Goal: Task Accomplishment & Management: Complete application form

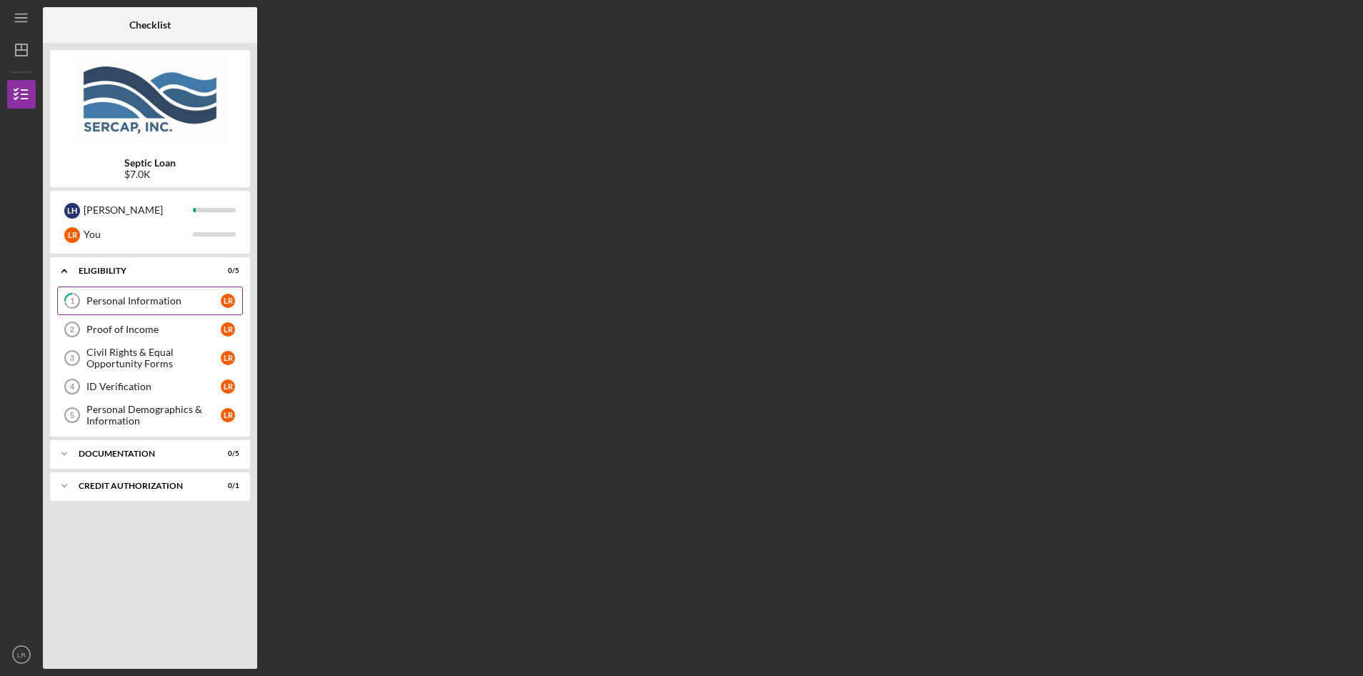
click at [70, 299] on tspan "1" at bounding box center [72, 300] width 4 height 9
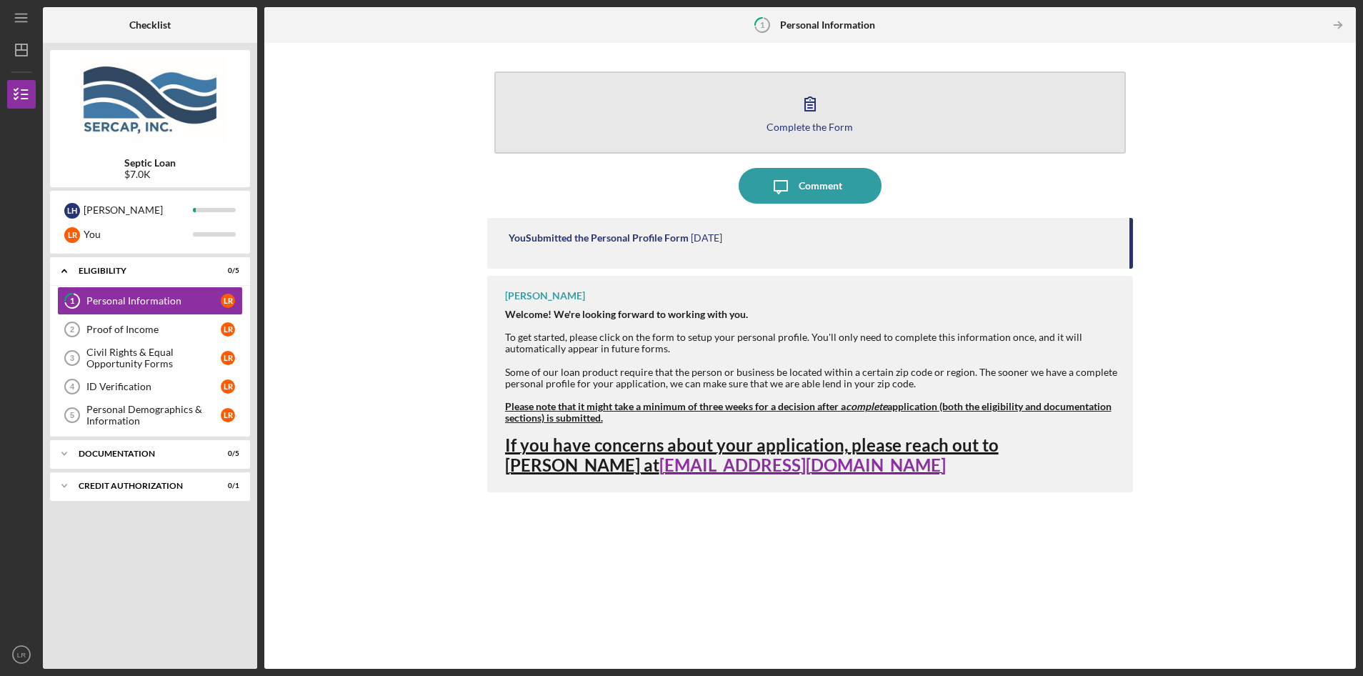
click at [812, 102] on icon "button" at bounding box center [810, 104] width 10 height 14
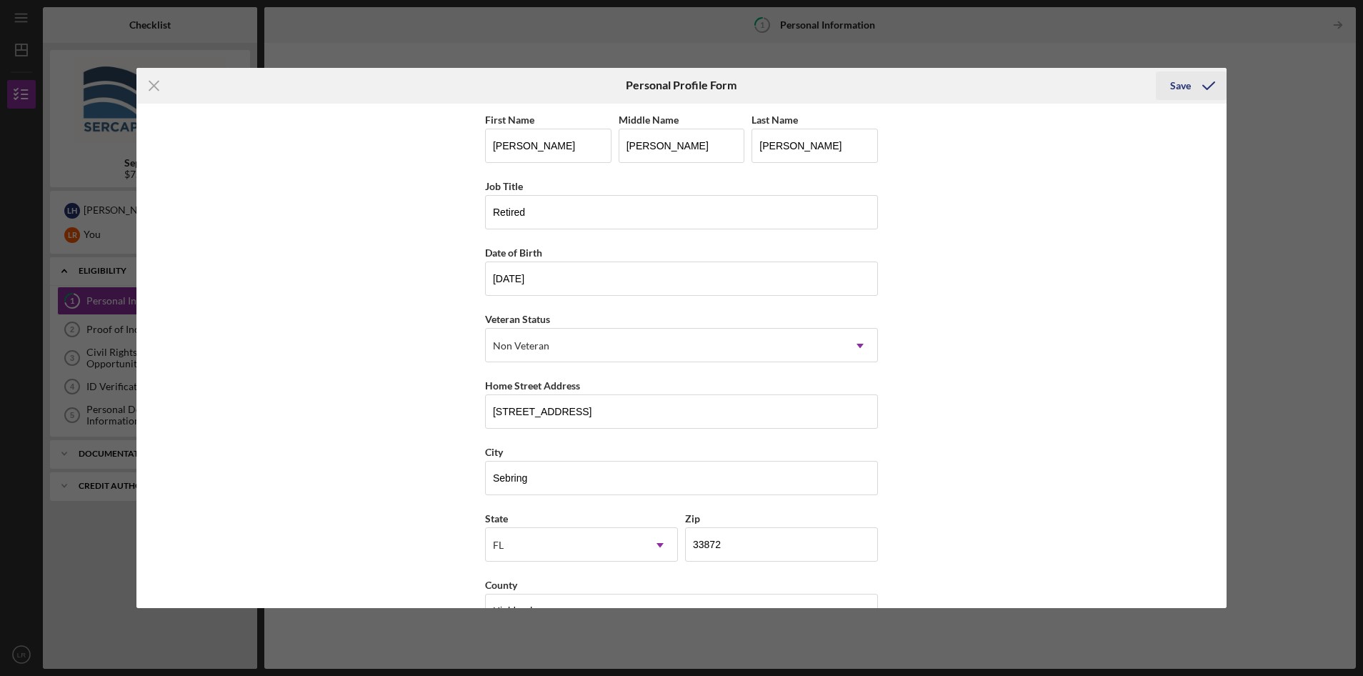
click at [1174, 83] on div "Save" at bounding box center [1180, 85] width 21 height 29
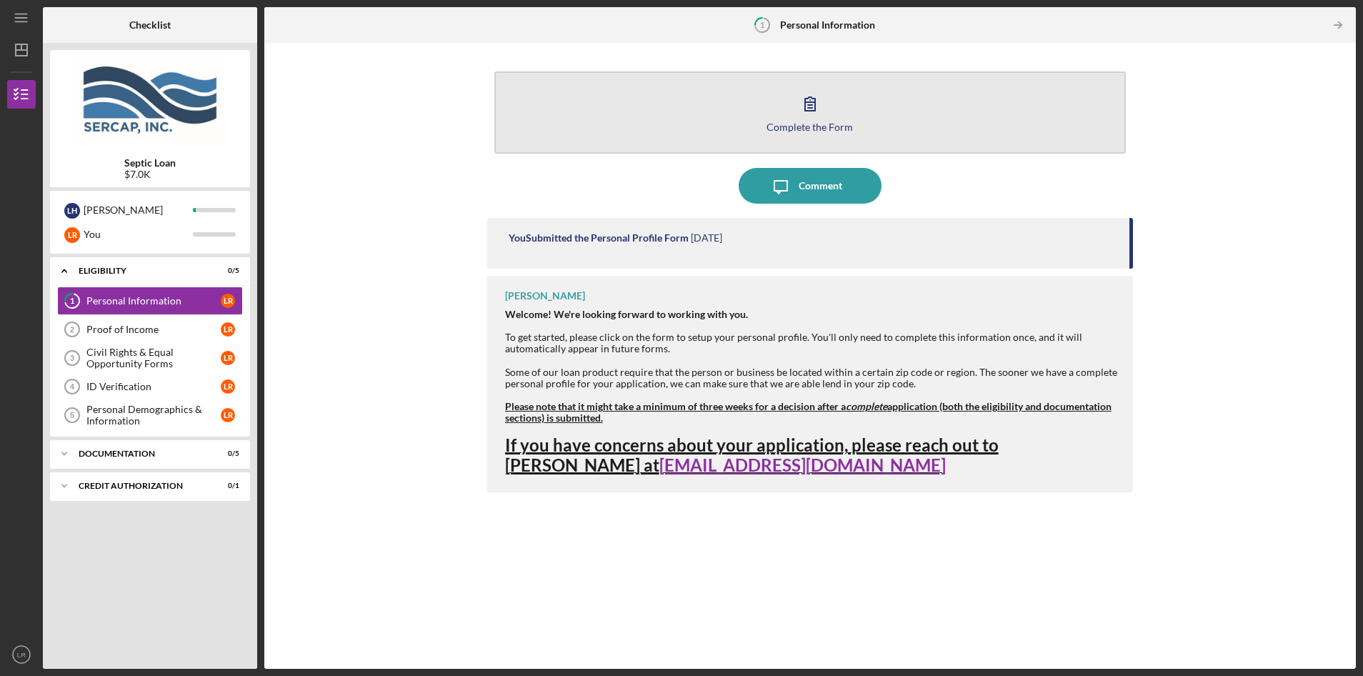
click at [809, 106] on icon "button" at bounding box center [810, 104] width 10 height 14
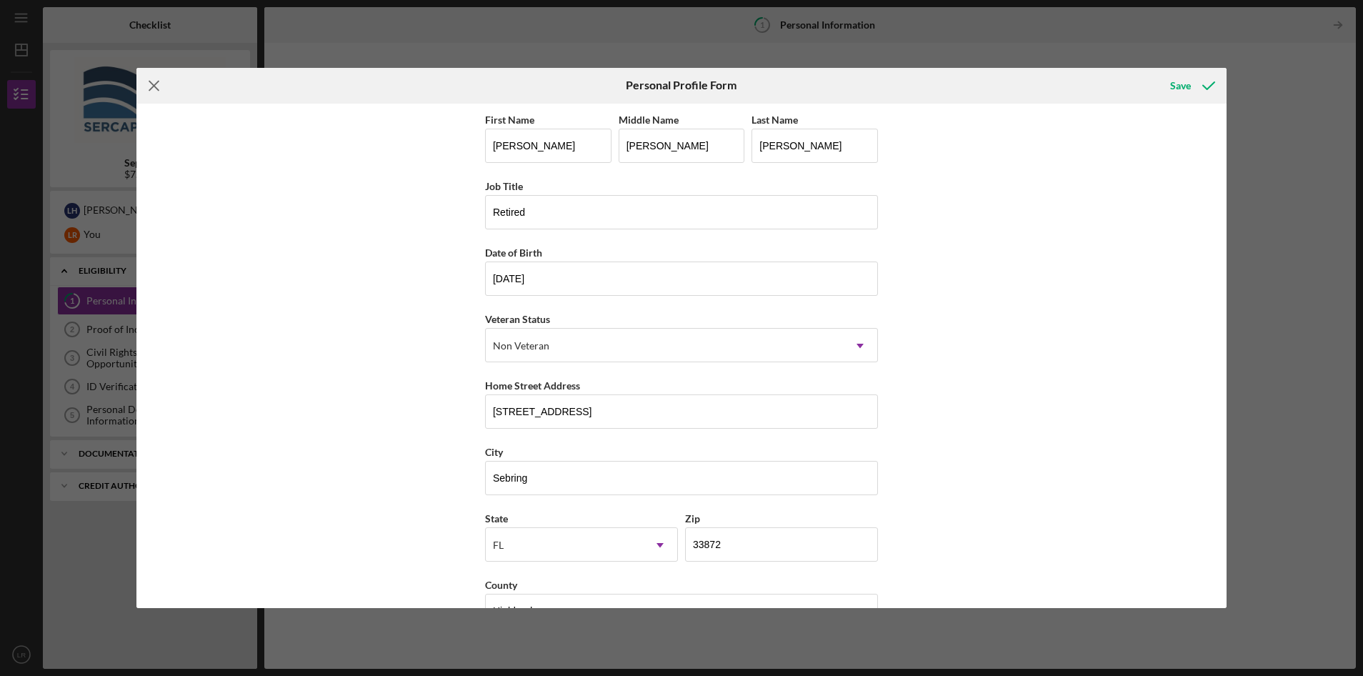
click at [156, 83] on line at bounding box center [153, 85] width 9 height 9
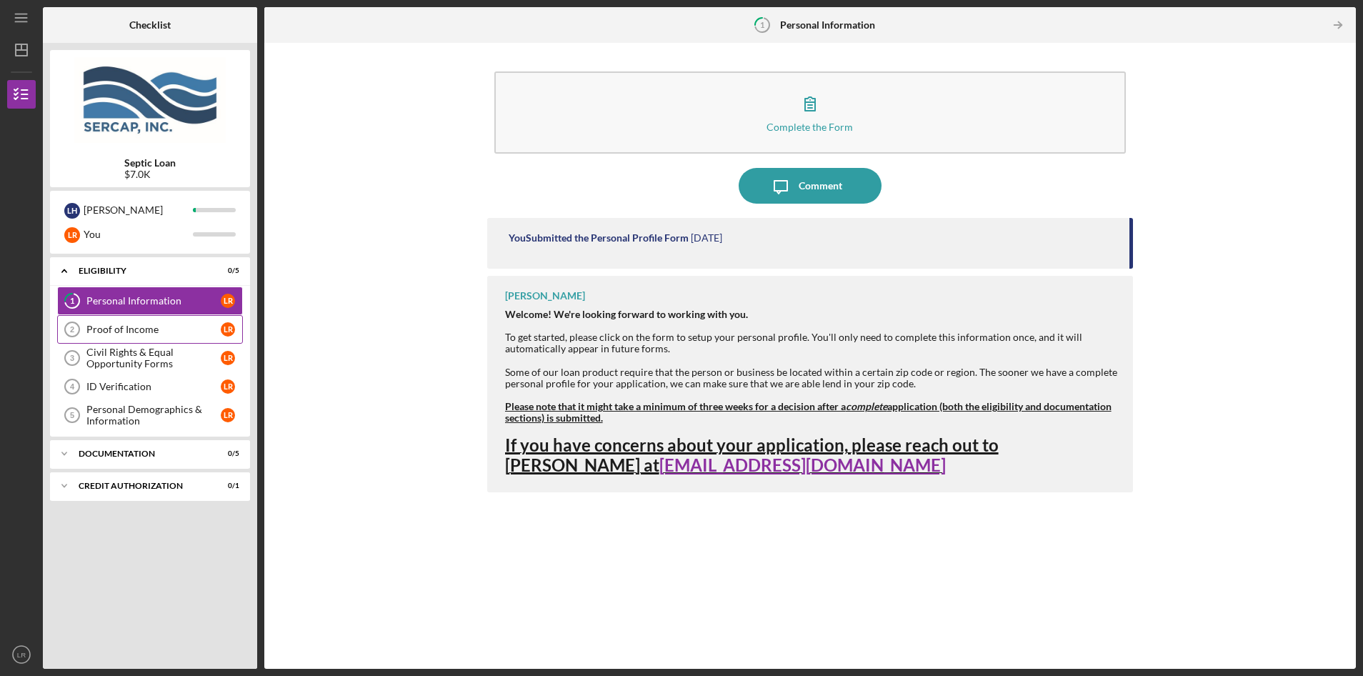
click at [133, 329] on div "Proof of Income" at bounding box center [153, 329] width 134 height 11
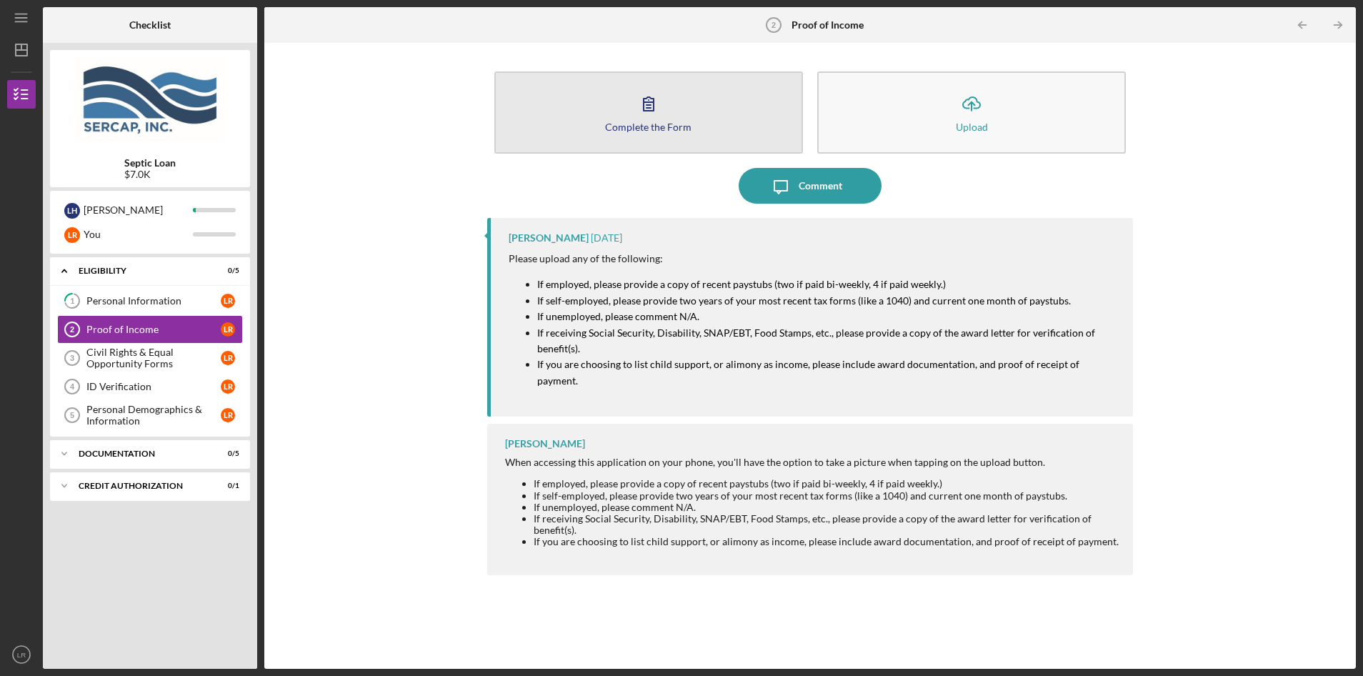
click at [646, 108] on icon "button" at bounding box center [649, 104] width 36 height 36
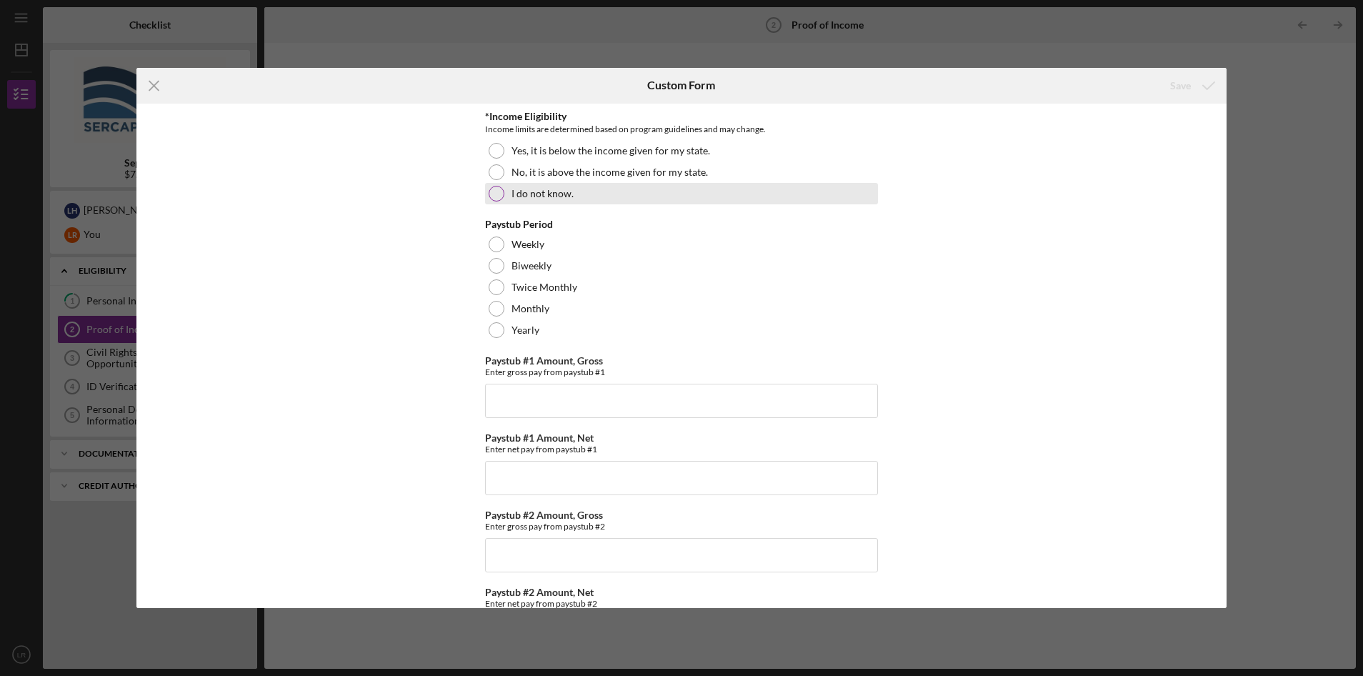
click at [491, 190] on div at bounding box center [497, 194] width 16 height 16
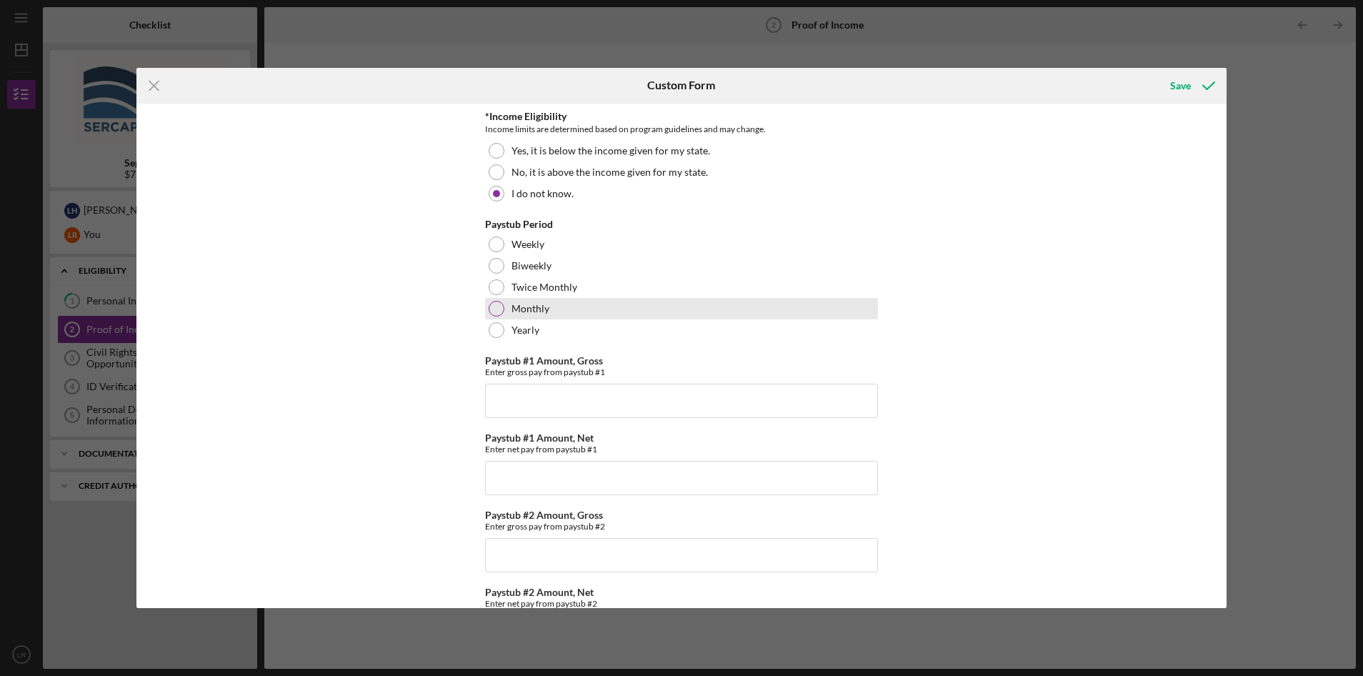
click at [490, 308] on div at bounding box center [497, 309] width 16 height 16
click at [531, 402] on input "Paystub #1 Amount, Gross" at bounding box center [681, 401] width 393 height 34
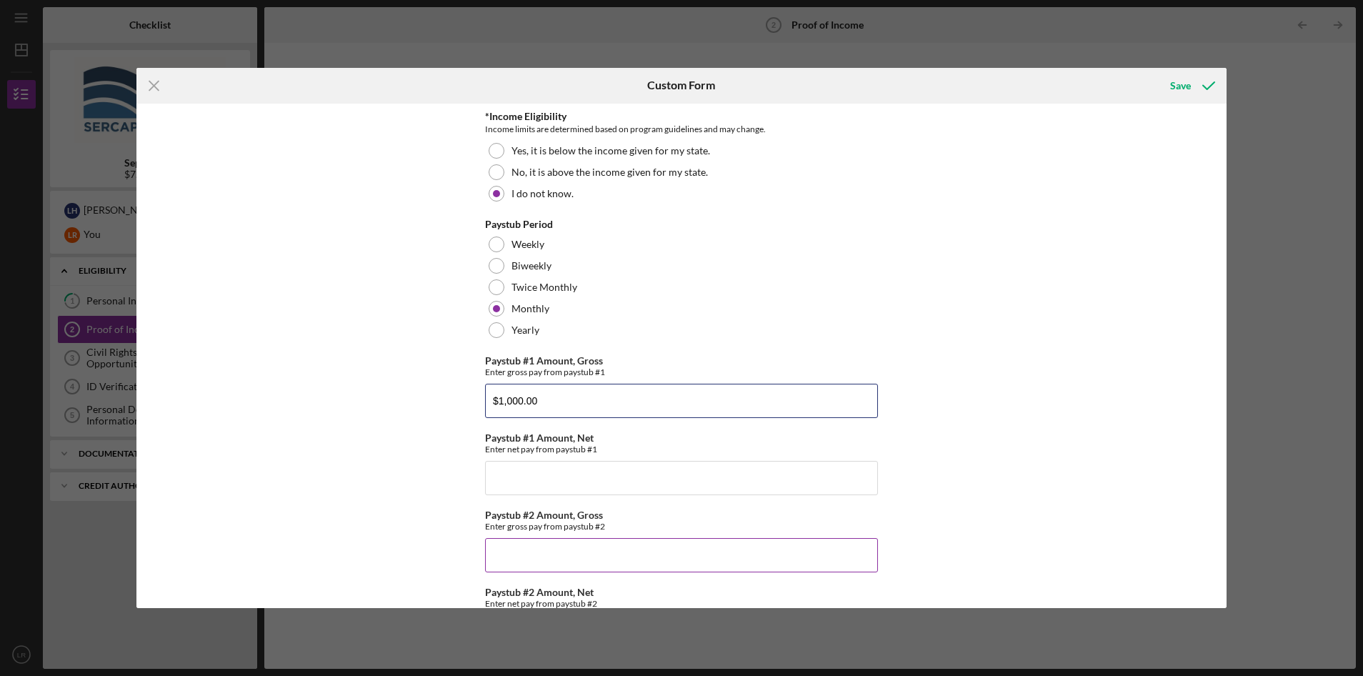
scroll to position [71, 0]
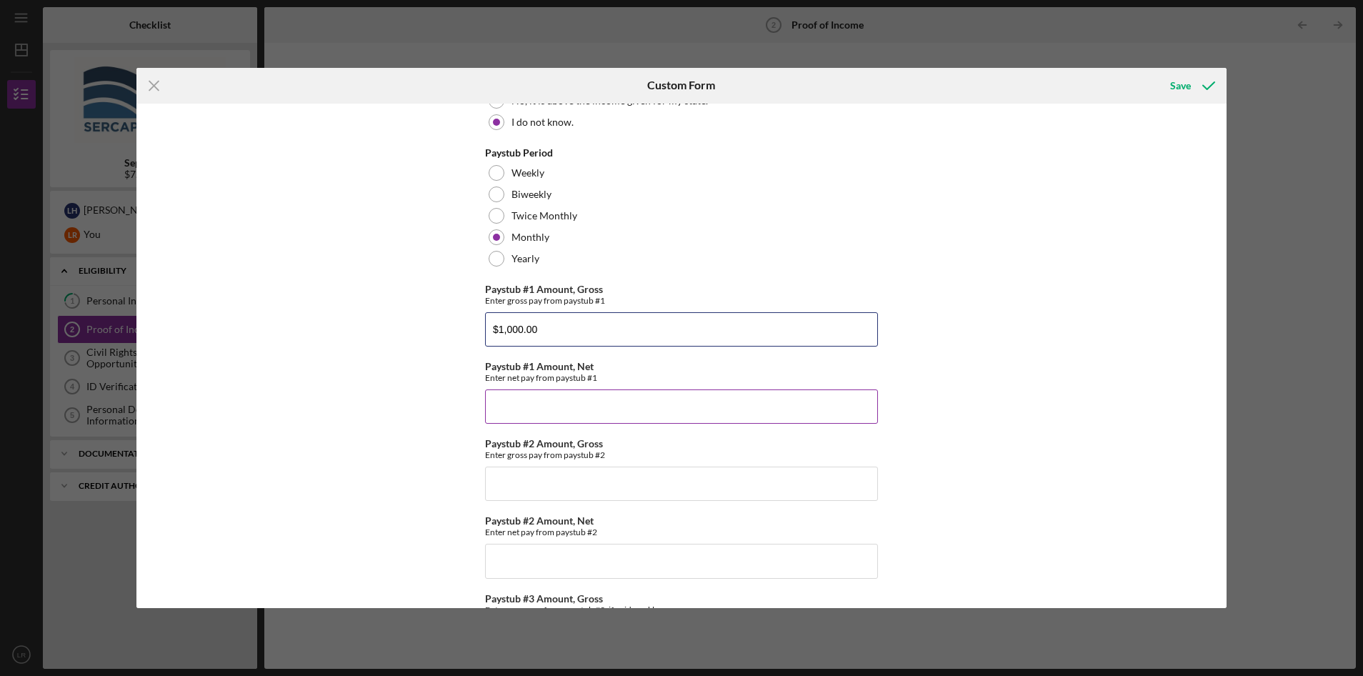
type input "$1,000.00"
click at [514, 402] on input "Paystub #1 Amount, Net" at bounding box center [681, 406] width 393 height 34
type input "$1,000.00"
click at [522, 480] on input "Paystub #2 Amount, Gross" at bounding box center [681, 483] width 393 height 34
type input "$1,000.00"
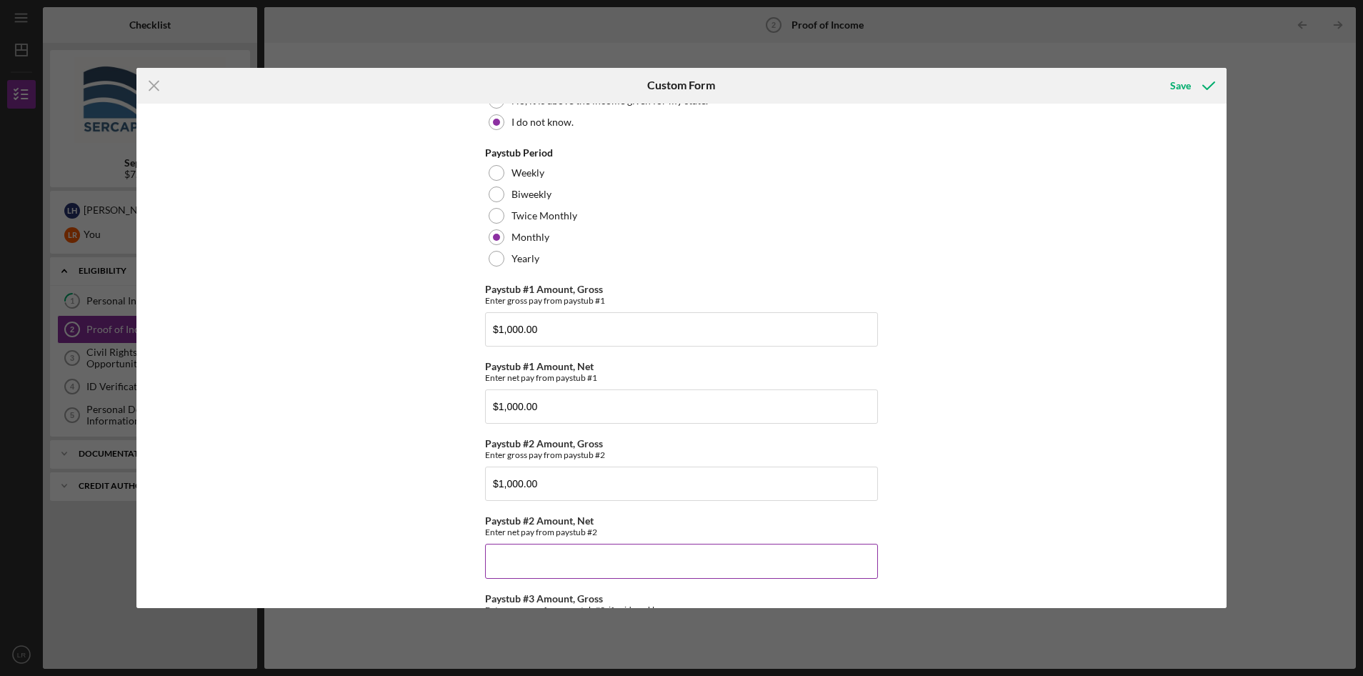
click at [531, 572] on input "Paystub #2 Amount, Net" at bounding box center [681, 561] width 393 height 34
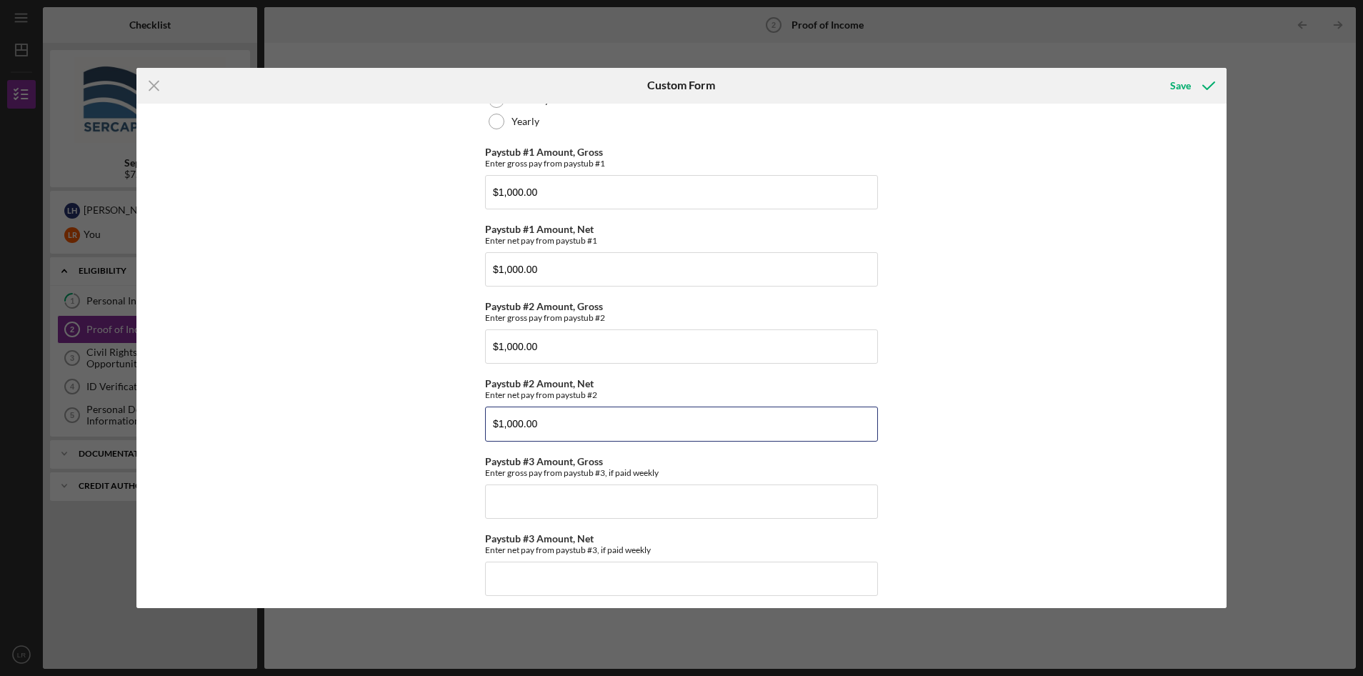
scroll to position [214, 0]
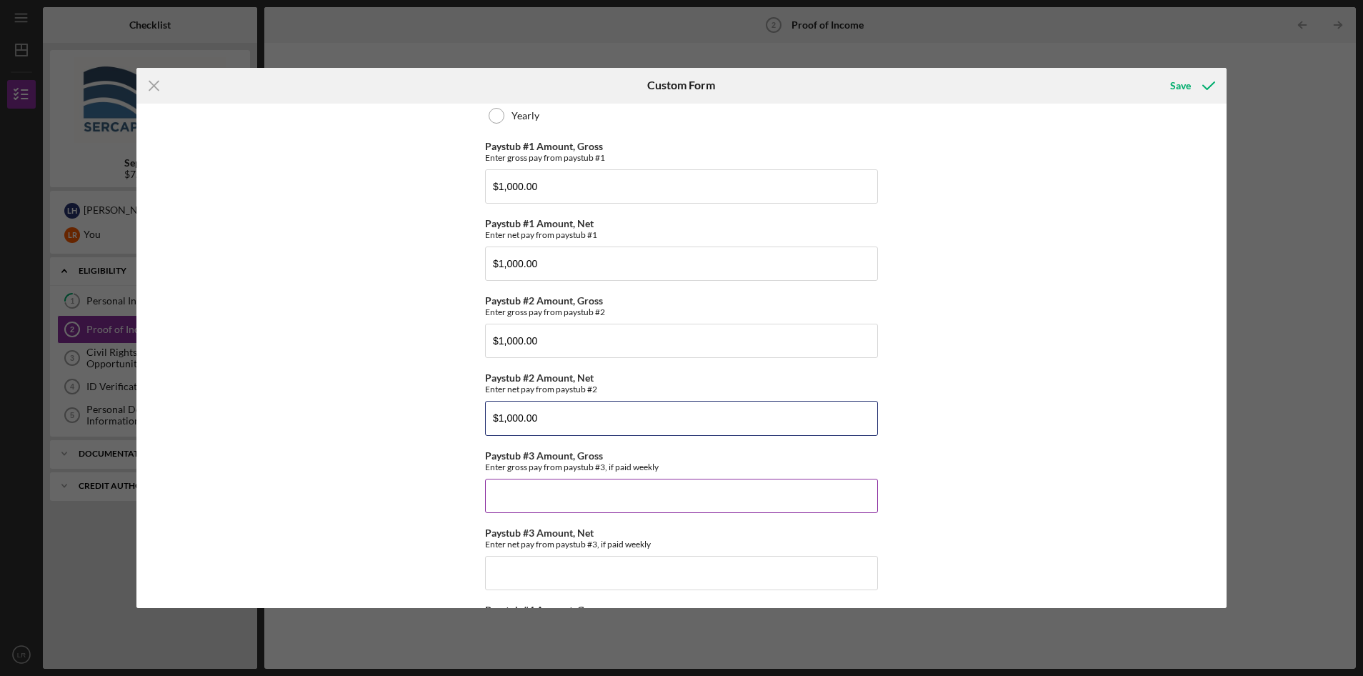
type input "$1,000.00"
click at [515, 489] on input "Paystub #3 Amount, Gross" at bounding box center [681, 496] width 393 height 34
type input "$1,000.0"
click at [536, 579] on input "Paystub #3 Amount, Net" at bounding box center [681, 573] width 393 height 34
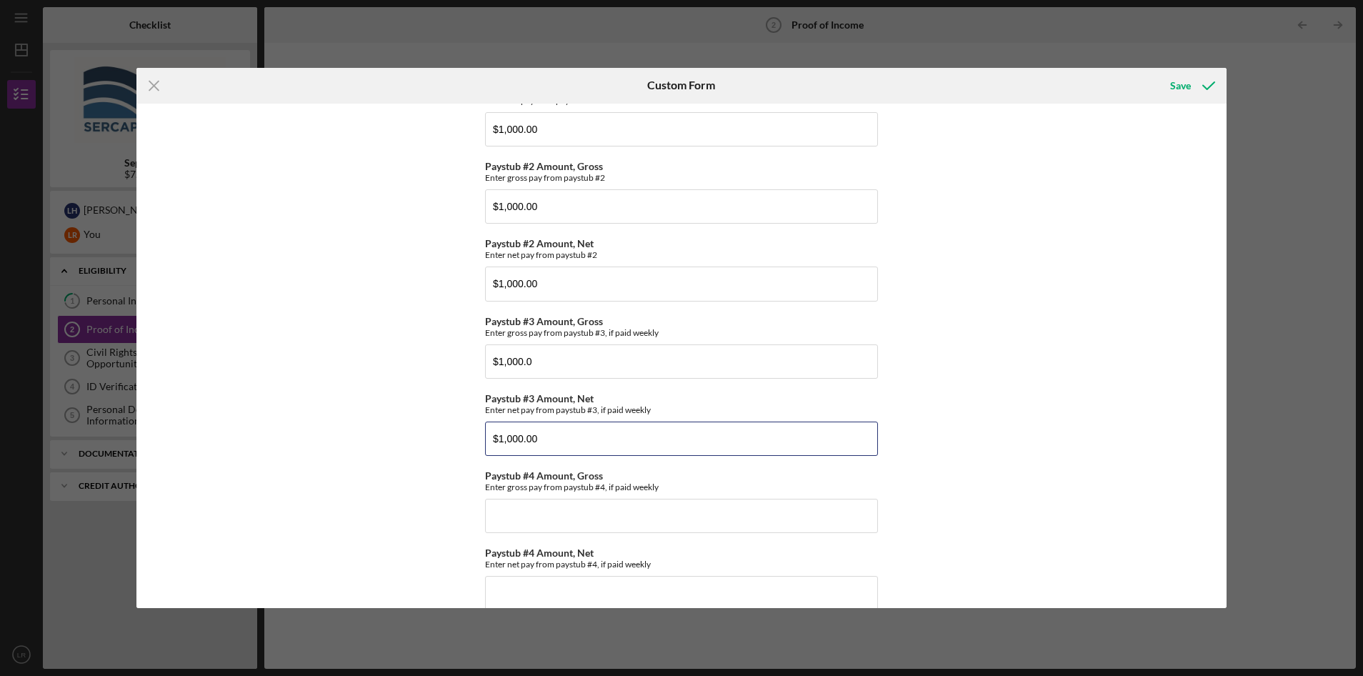
scroll to position [372, 0]
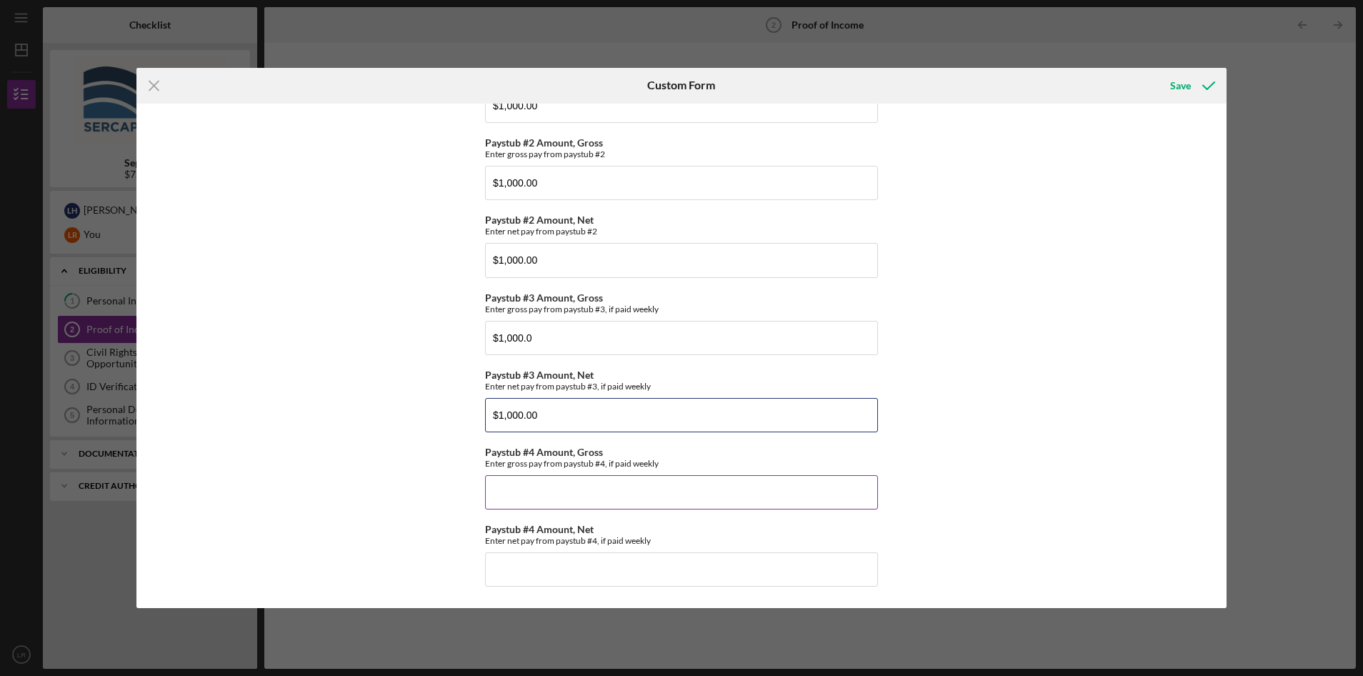
type input "$1,000.00"
click at [574, 492] on input "Paystub #4 Amount, Gross" at bounding box center [681, 492] width 393 height 34
type input "$1,000.00"
click at [555, 567] on input "Paystub #4 Amount, Net" at bounding box center [681, 569] width 393 height 34
type input "$1,000.00"
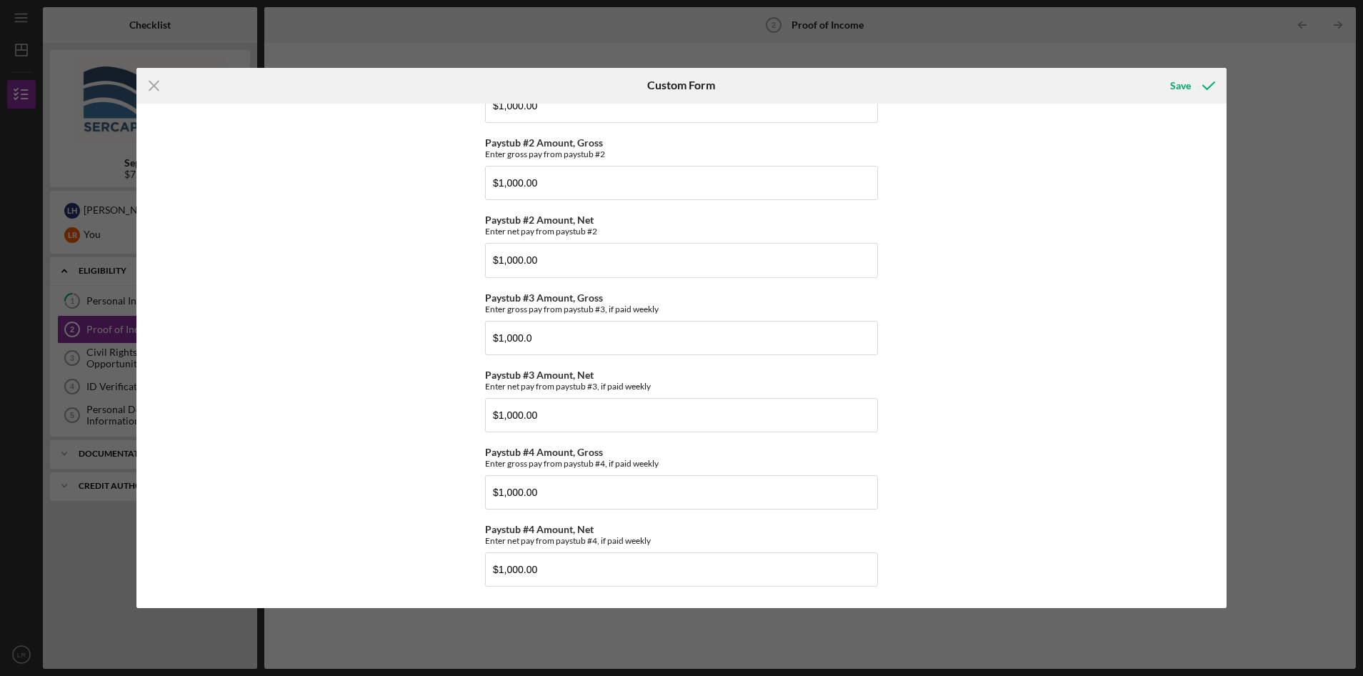
drag, startPoint x: 1187, startPoint y: 81, endPoint x: 1191, endPoint y: 109, distance: 28.2
click at [1187, 83] on div "Save" at bounding box center [1180, 85] width 21 height 29
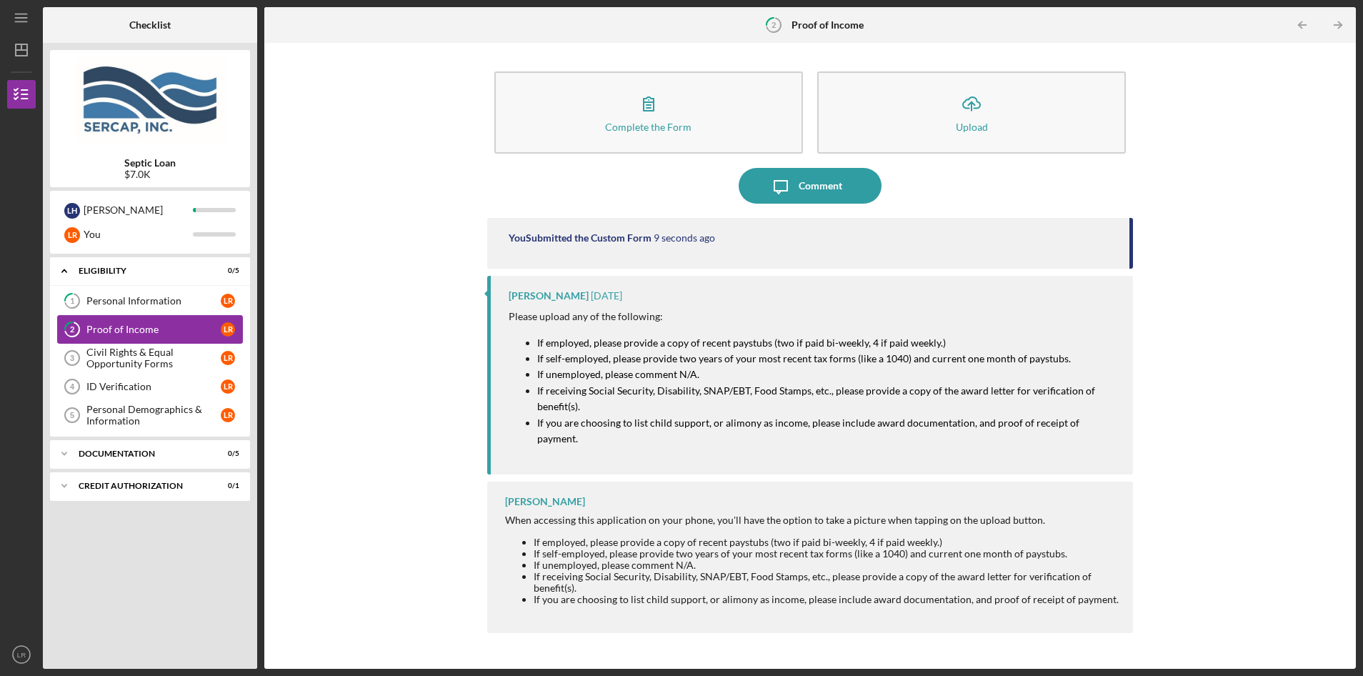
click at [147, 329] on div "Proof of Income" at bounding box center [153, 329] width 134 height 11
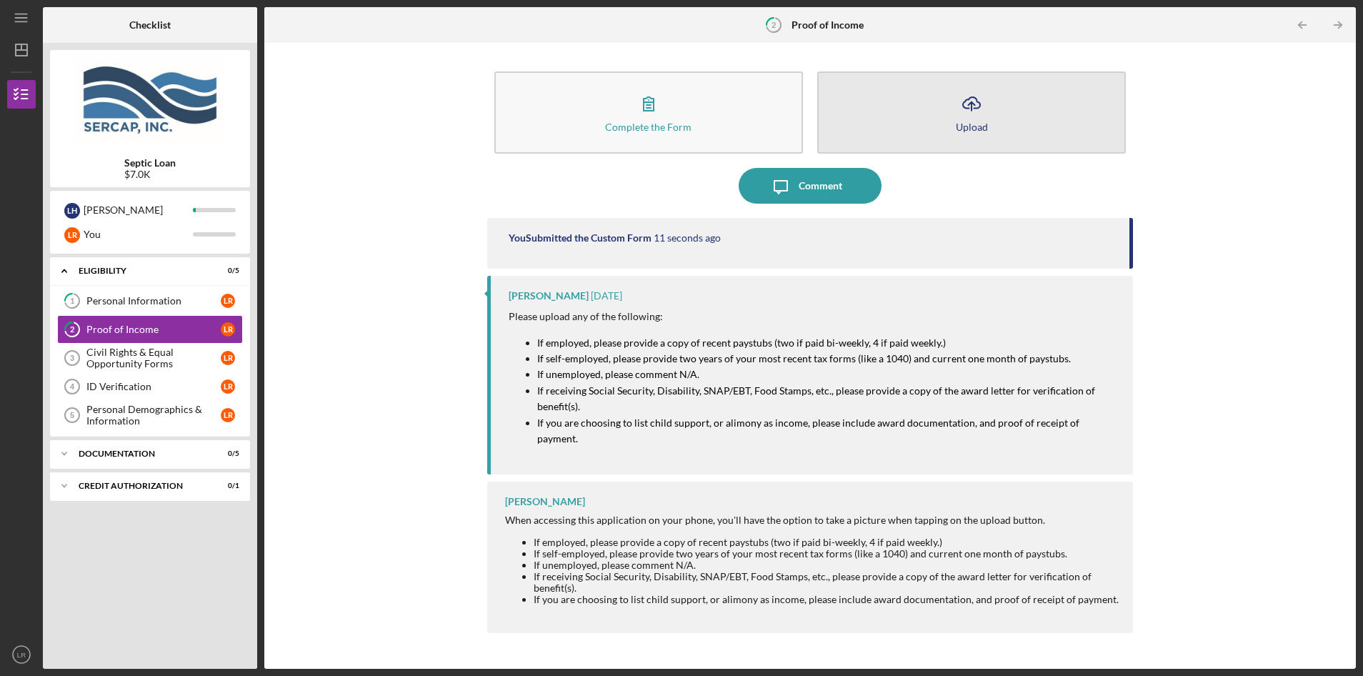
click at [975, 106] on icon "Icon/Upload" at bounding box center [972, 104] width 36 height 36
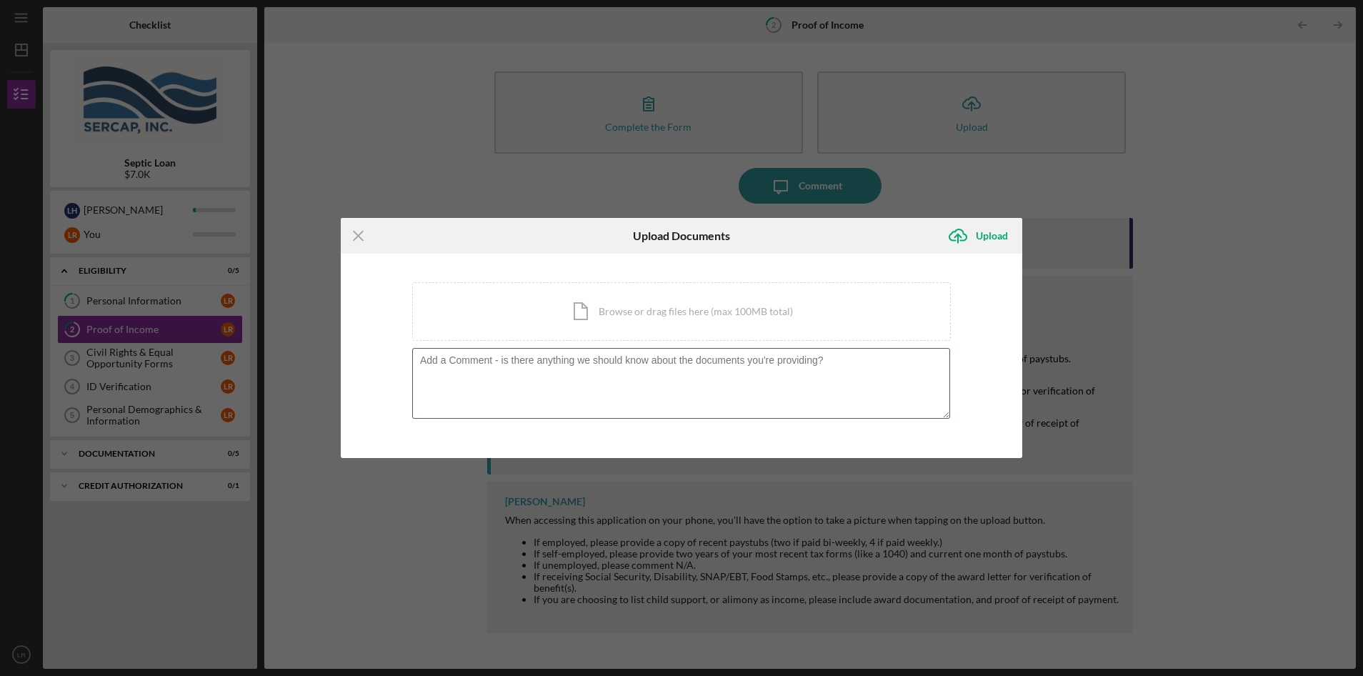
click at [512, 370] on textarea at bounding box center [681, 383] width 538 height 70
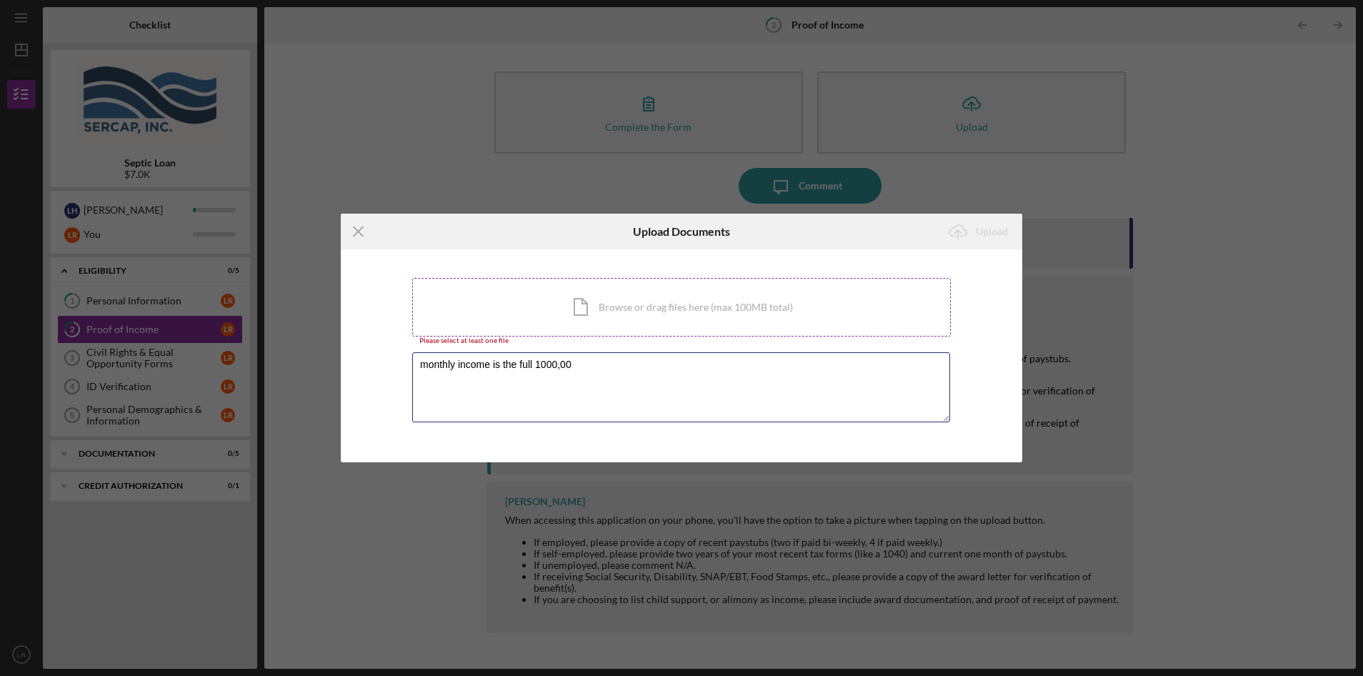
type textarea "monthly income is the full 1000,00"
click at [666, 311] on div "Icon/Document Browse or drag files here (max 100MB total) Tap to choose files o…" at bounding box center [681, 307] width 539 height 59
click at [361, 230] on icon "Icon/Menu Close" at bounding box center [359, 232] width 36 height 36
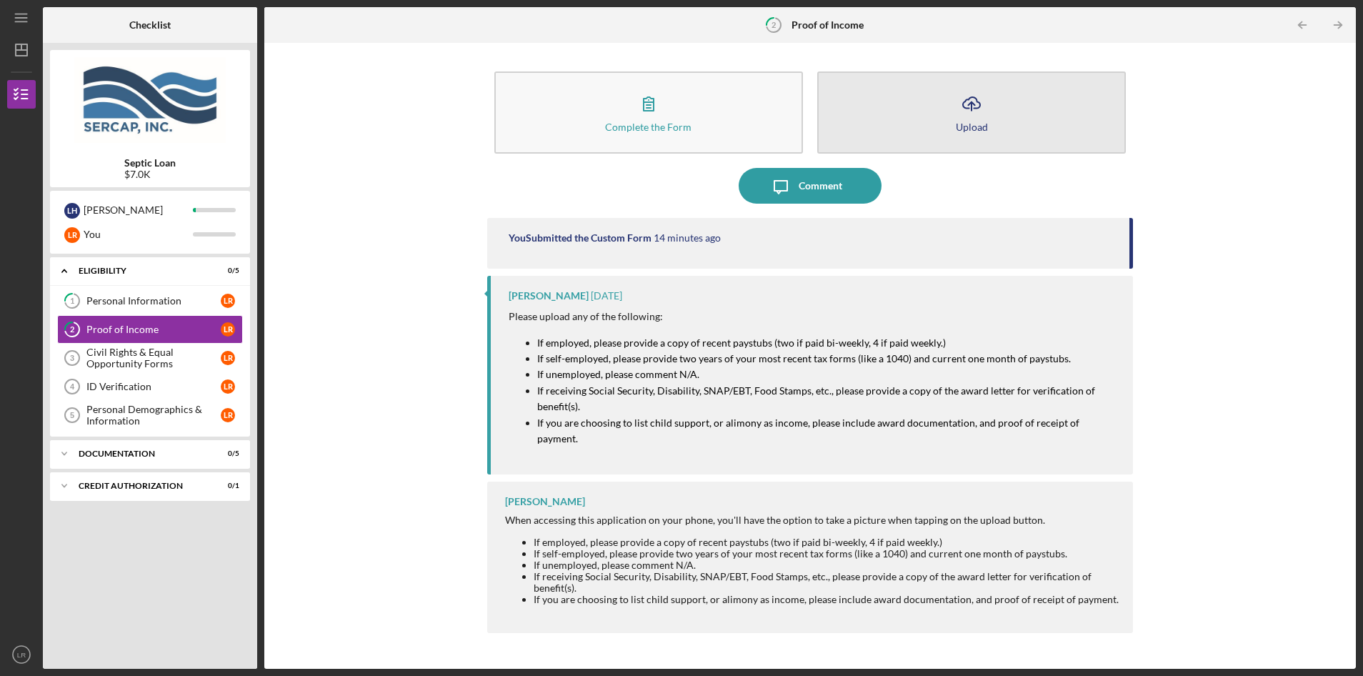
click at [966, 107] on icon "Icon/Upload" at bounding box center [972, 104] width 36 height 36
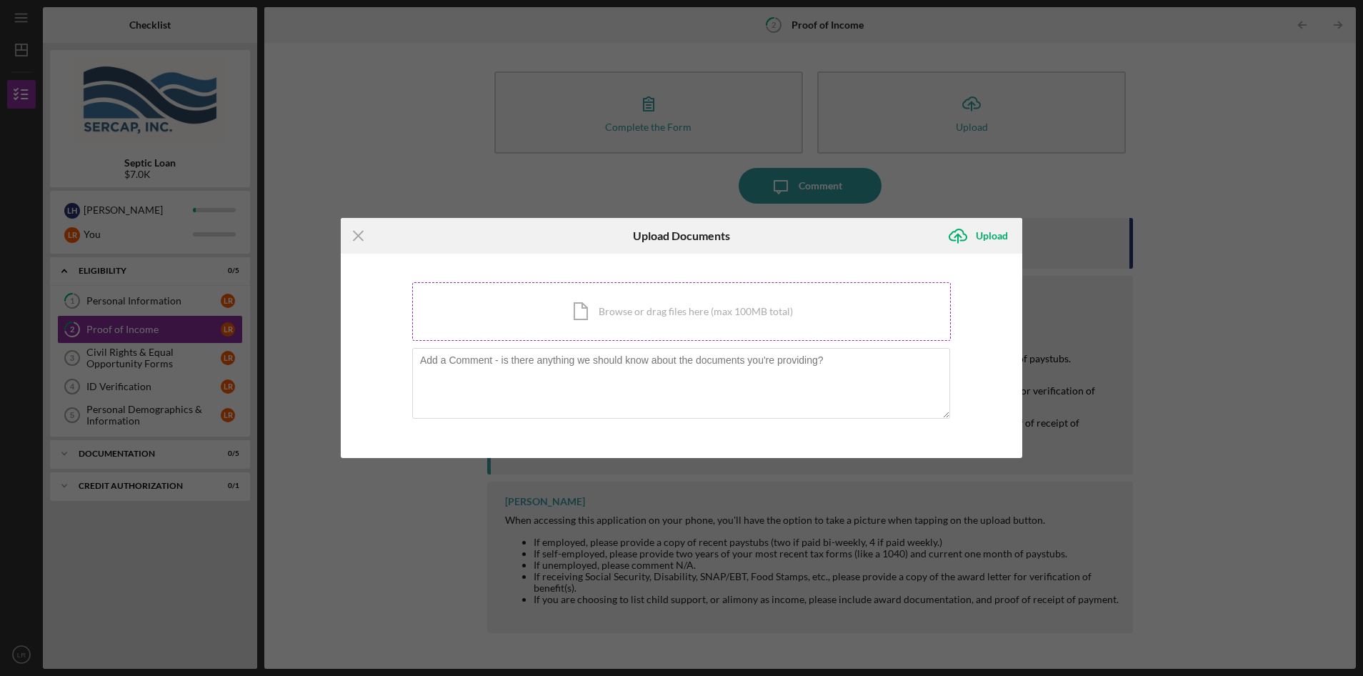
click at [652, 309] on div "Icon/Document Browse or drag files here (max 100MB total) Tap to choose files o…" at bounding box center [681, 311] width 539 height 59
click at [114, 329] on div "Icon/Menu Close Upload Documents Icon/Upload Upload You're uploading documents …" at bounding box center [681, 338] width 1363 height 676
click at [666, 314] on div "Icon/Document Browse or drag files here (max 100MB total) Tap to choose files o…" at bounding box center [681, 311] width 539 height 59
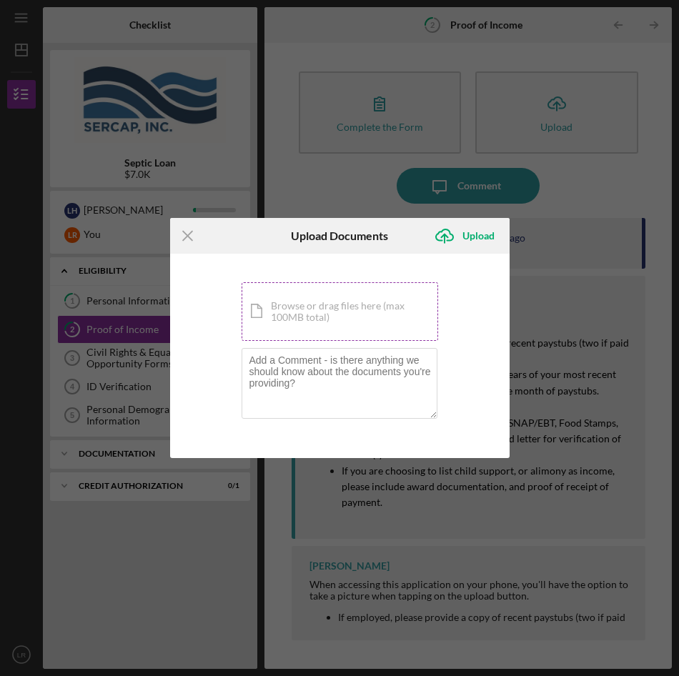
click at [360, 305] on div "Icon/Document Browse or drag files here (max 100MB total) Tap to choose files o…" at bounding box center [339, 311] width 196 height 59
click at [328, 308] on div "Icon/Document Browse or drag files here (max 100MB total) Tap to choose files o…" at bounding box center [339, 311] width 196 height 59
click at [326, 306] on div "Icon/Document Browse or drag files here (max 100MB total) Tap to choose files o…" at bounding box center [339, 311] width 196 height 59
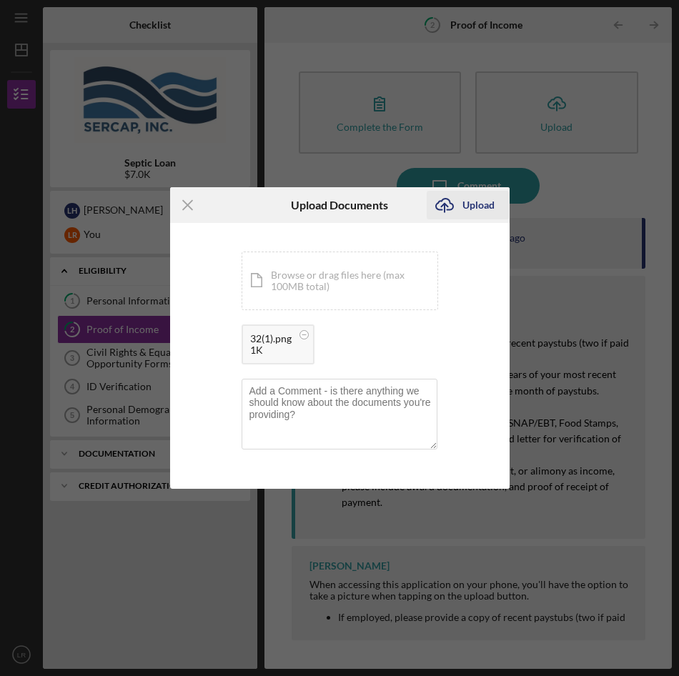
click at [474, 201] on div "Upload" at bounding box center [478, 205] width 32 height 29
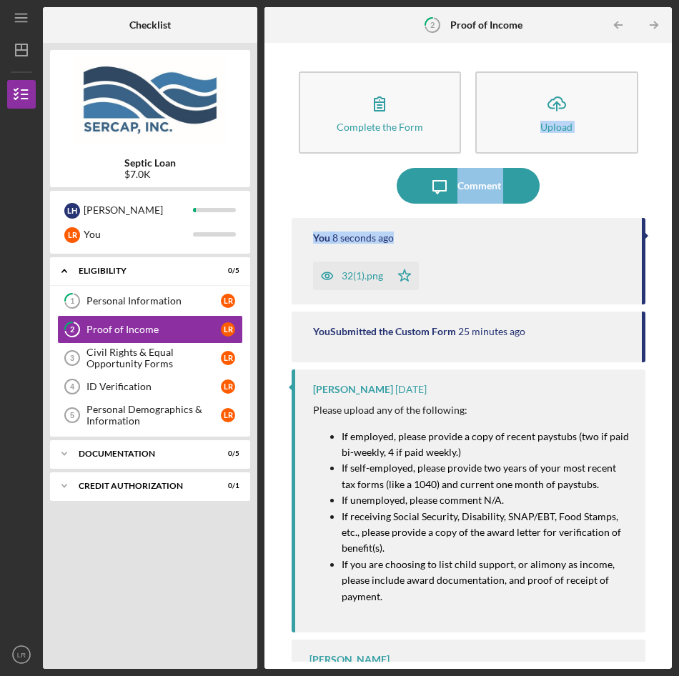
drag, startPoint x: 673, startPoint y: 211, endPoint x: 668, endPoint y: 124, distance: 86.6
click at [668, 124] on div "Icon/Menu 2 Proof of Income Checklist Septic Loan $7.0K L H [PERSON_NAME] [PERS…" at bounding box center [339, 338] width 679 height 676
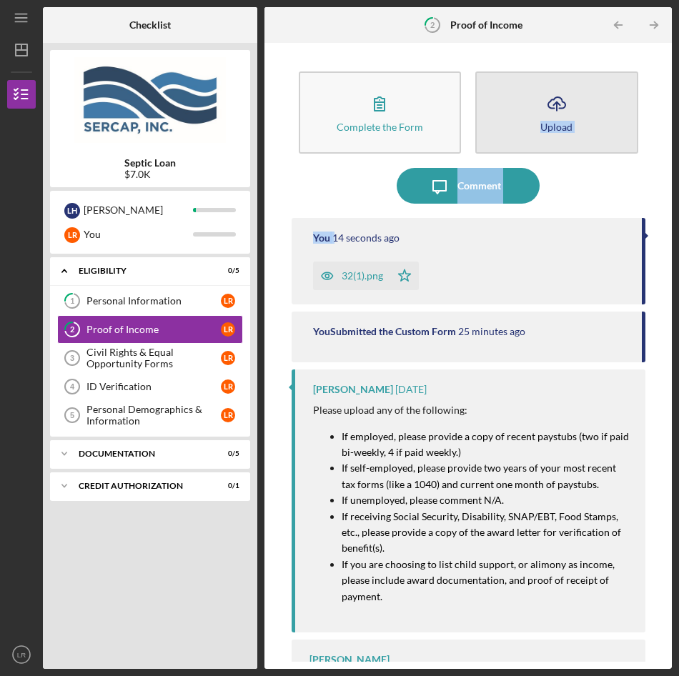
click at [581, 104] on button "Icon/Upload Upload" at bounding box center [556, 112] width 163 height 82
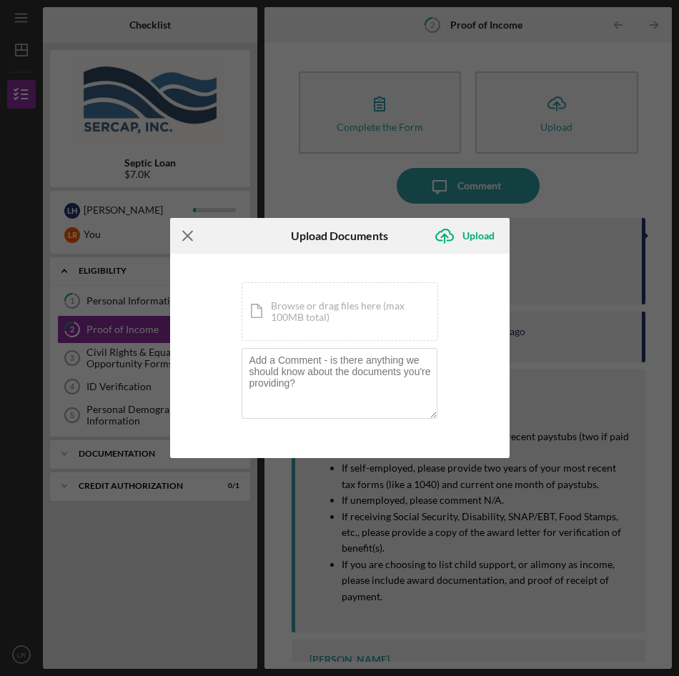
click at [193, 238] on icon "Icon/Menu Close" at bounding box center [188, 236] width 36 height 36
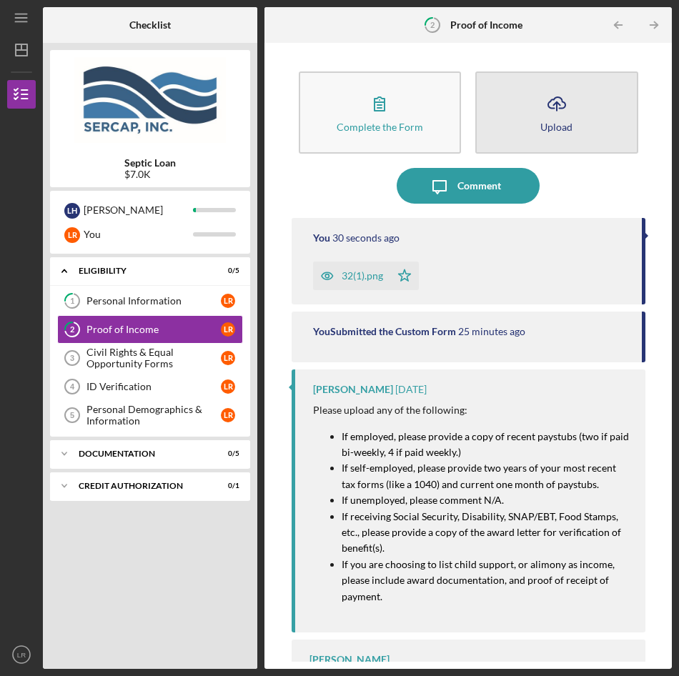
click at [556, 106] on icon "Icon/Upload" at bounding box center [557, 104] width 36 height 36
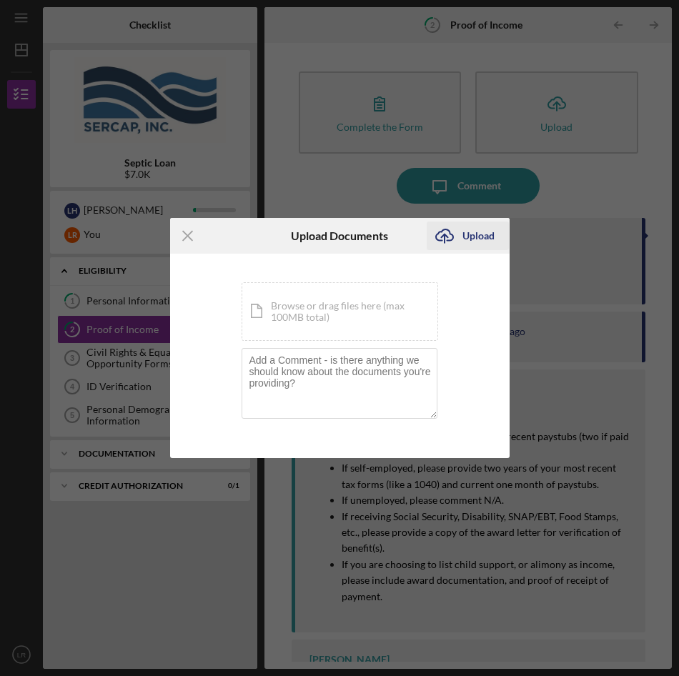
click at [469, 235] on div "Upload" at bounding box center [478, 235] width 32 height 29
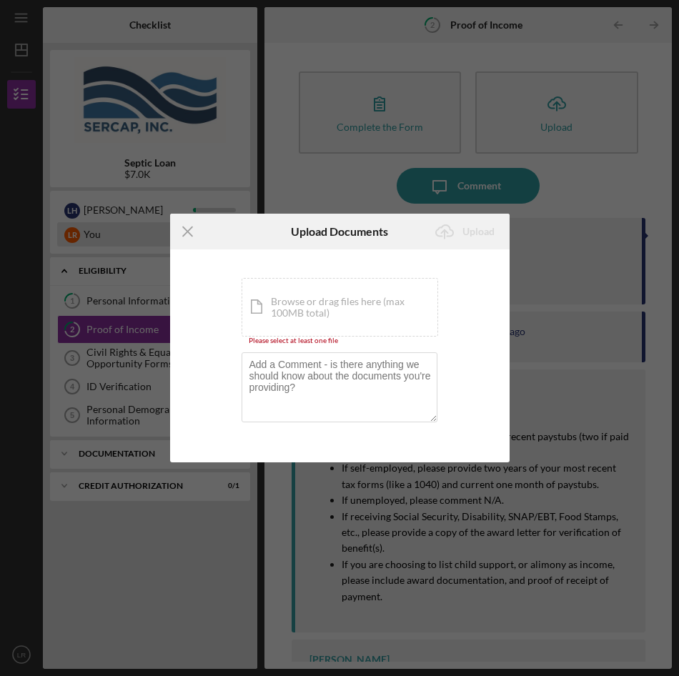
drag, startPoint x: 186, startPoint y: 226, endPoint x: 212, endPoint y: 235, distance: 27.1
click at [186, 226] on icon "Icon/Menu Close" at bounding box center [188, 232] width 36 height 36
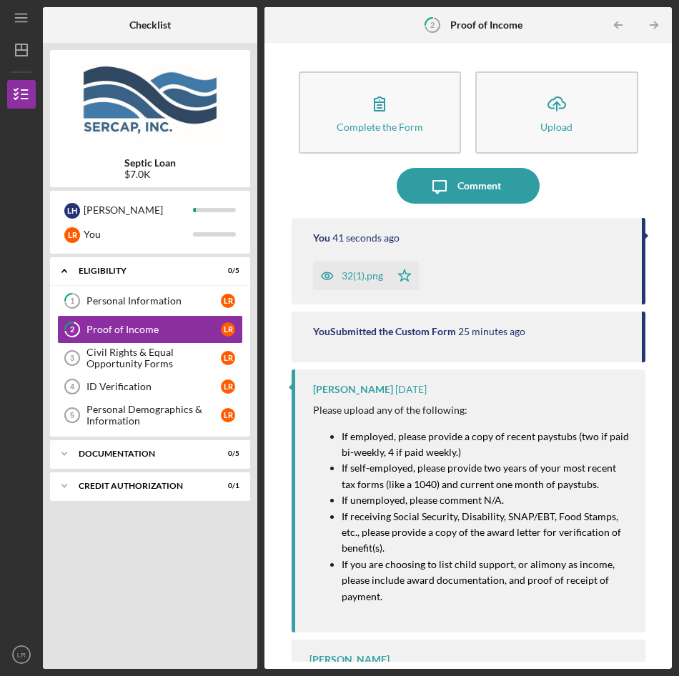
click at [349, 272] on div "32(1).png" at bounding box center [361, 275] width 41 height 11
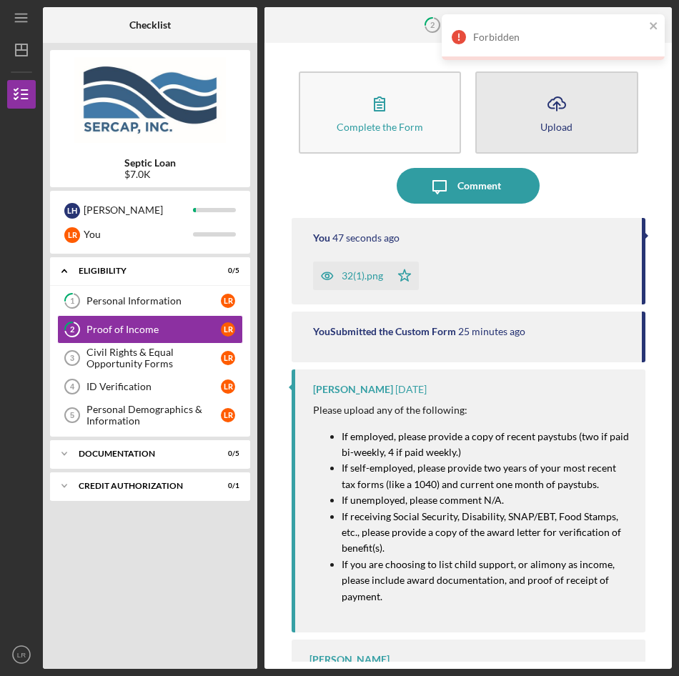
click at [539, 106] on icon "Icon/Upload" at bounding box center [557, 104] width 36 height 36
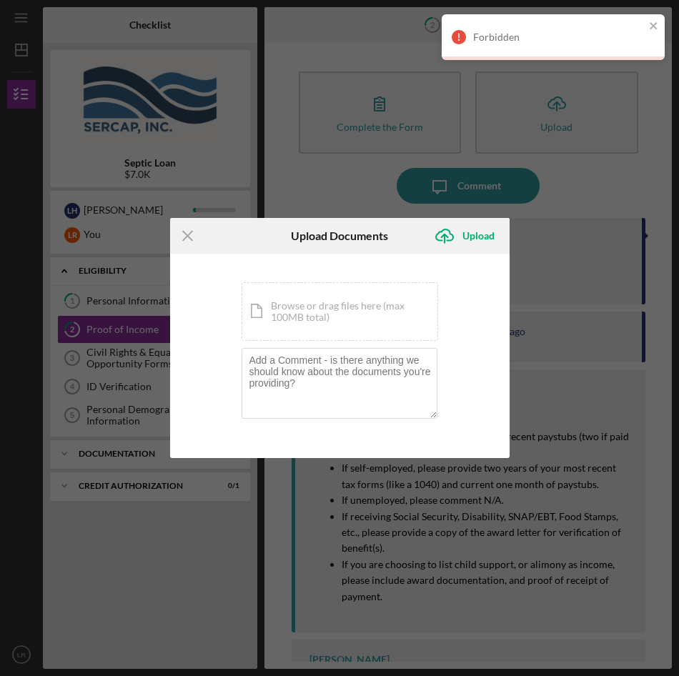
click at [654, 18] on div "Forbidden" at bounding box center [552, 37] width 223 height 46
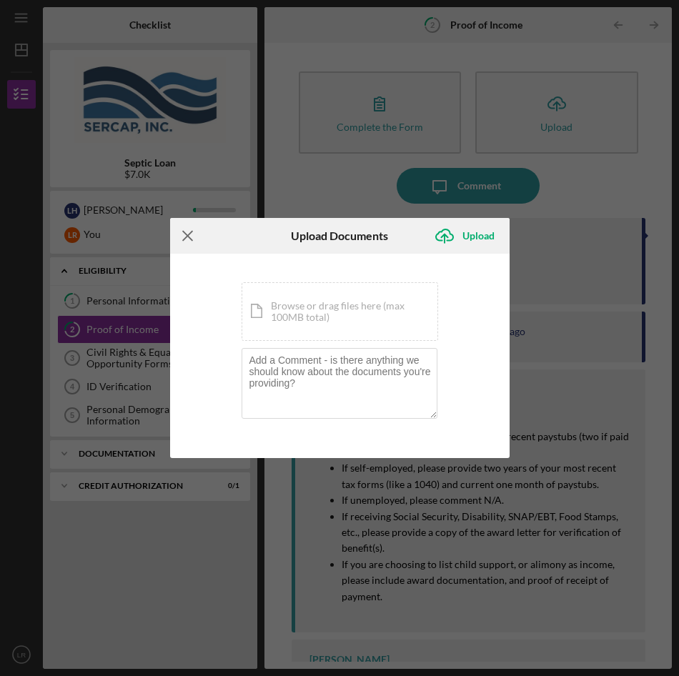
click at [188, 234] on line at bounding box center [187, 235] width 9 height 9
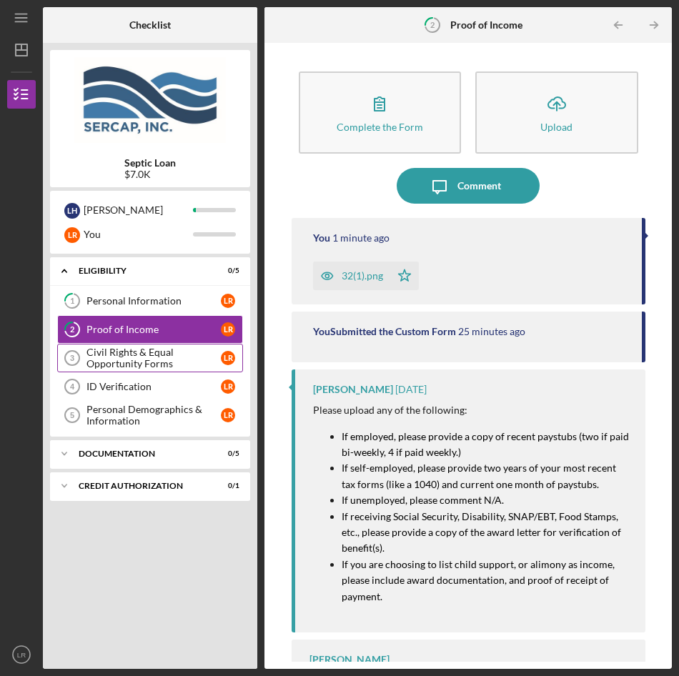
click at [124, 354] on div "Civil Rights & Equal Opportunity Forms" at bounding box center [153, 357] width 134 height 23
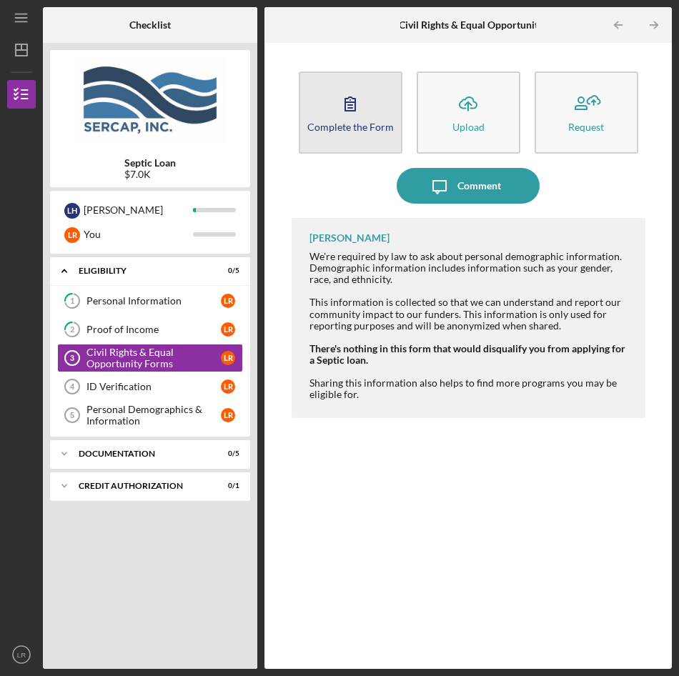
click at [341, 98] on icon "button" at bounding box center [350, 104] width 36 height 36
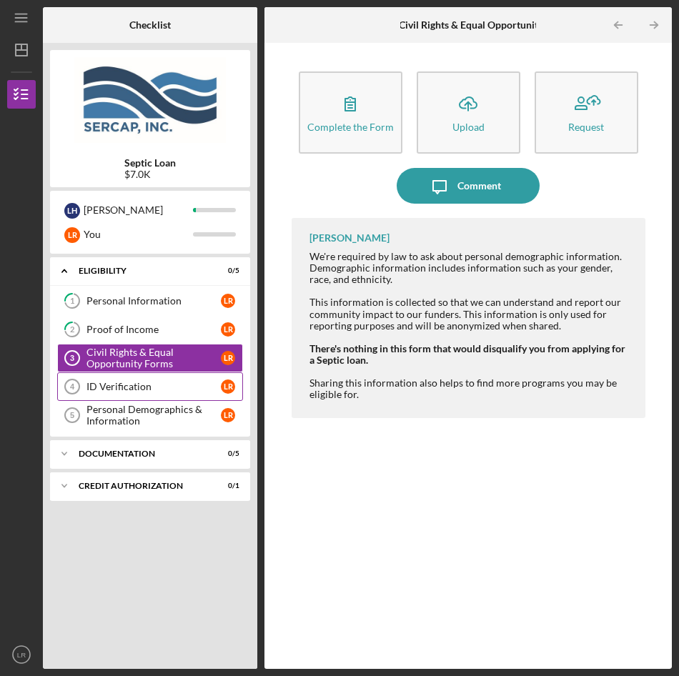
click at [76, 384] on icon "ID Verification 4" at bounding box center [72, 387] width 36 height 36
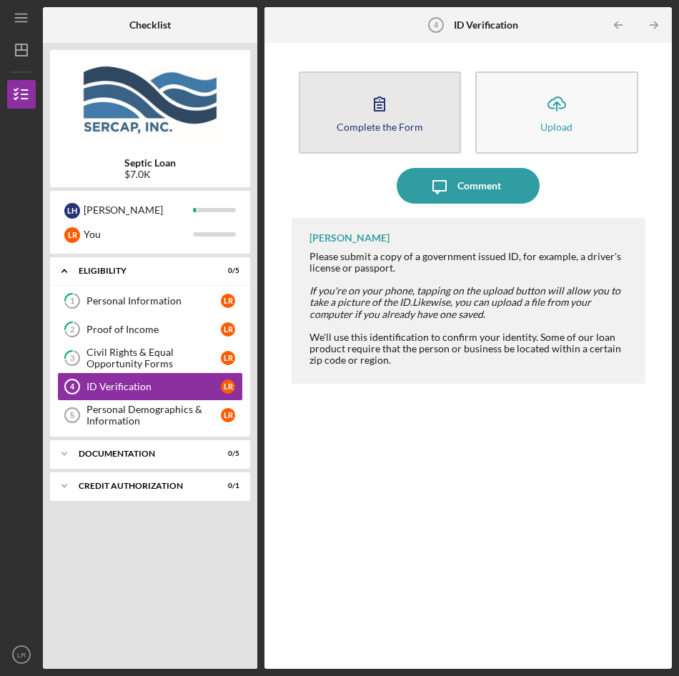
click at [351, 108] on button "Complete the Form Form" at bounding box center [380, 112] width 163 height 82
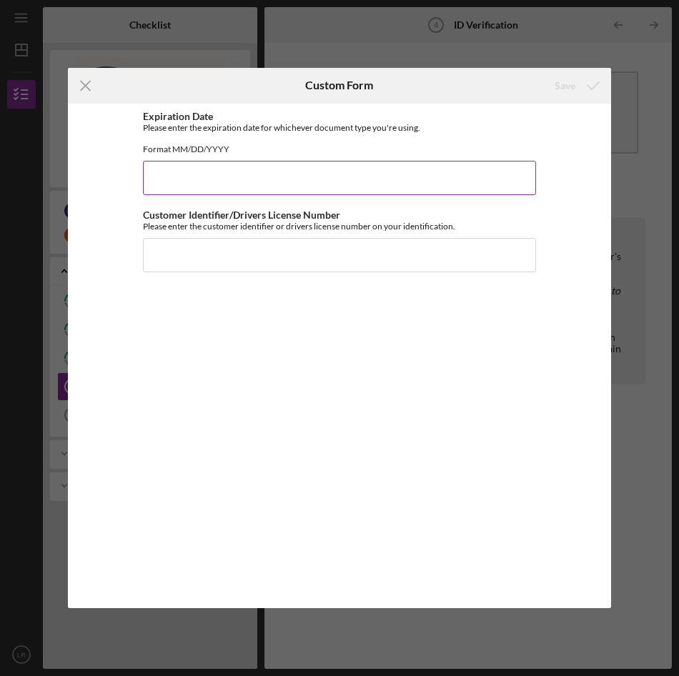
click at [185, 186] on input "Expiration Date" at bounding box center [339, 178] width 393 height 34
type input "0"
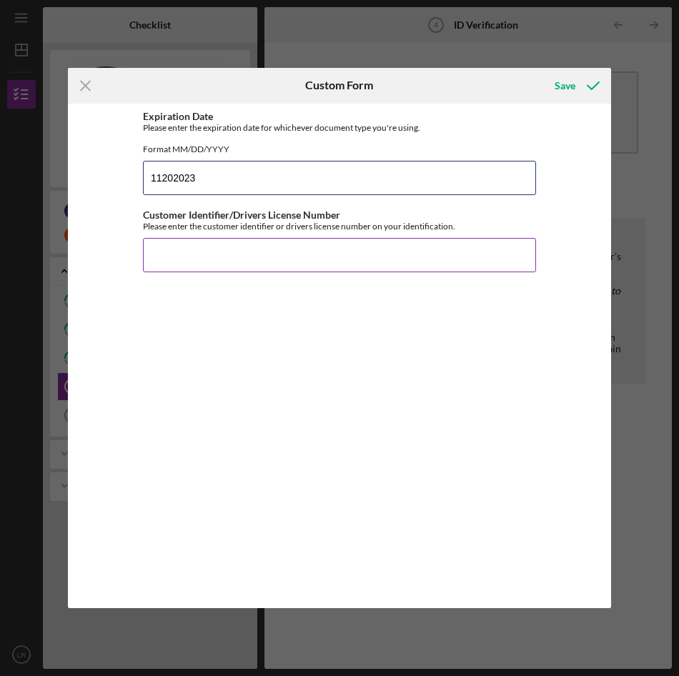
type input "11202023"
click at [218, 270] on input "Customer Identifier/Drivers License Number" at bounding box center [339, 255] width 393 height 34
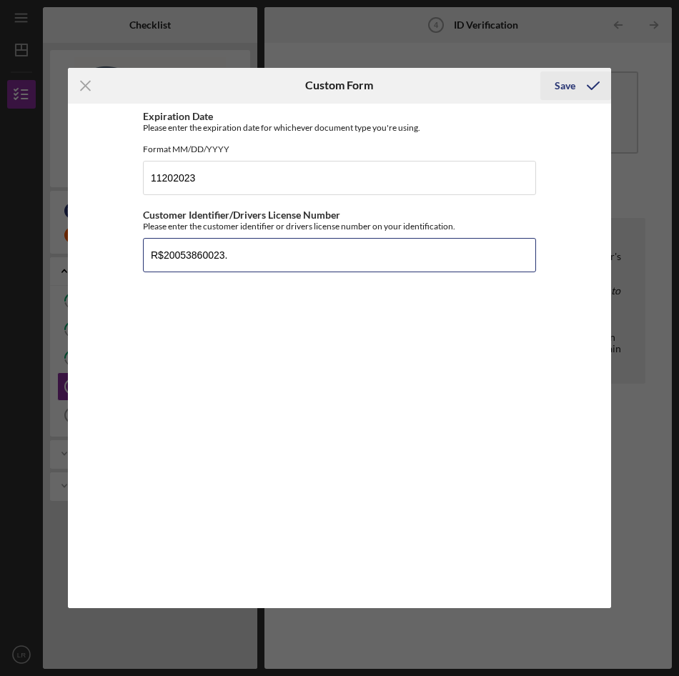
type input "R$20053860023."
click at [569, 84] on div "Save" at bounding box center [564, 85] width 21 height 29
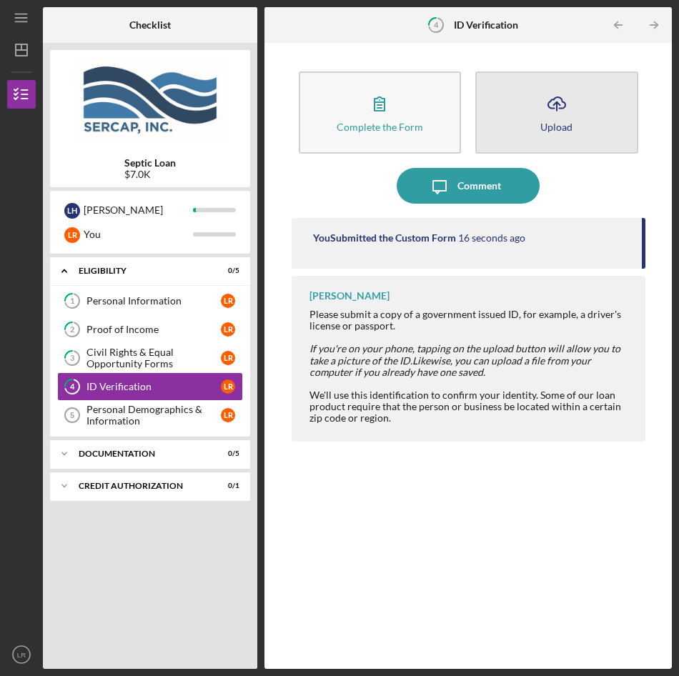
click at [578, 109] on button "Icon/Upload Upload" at bounding box center [556, 112] width 163 height 82
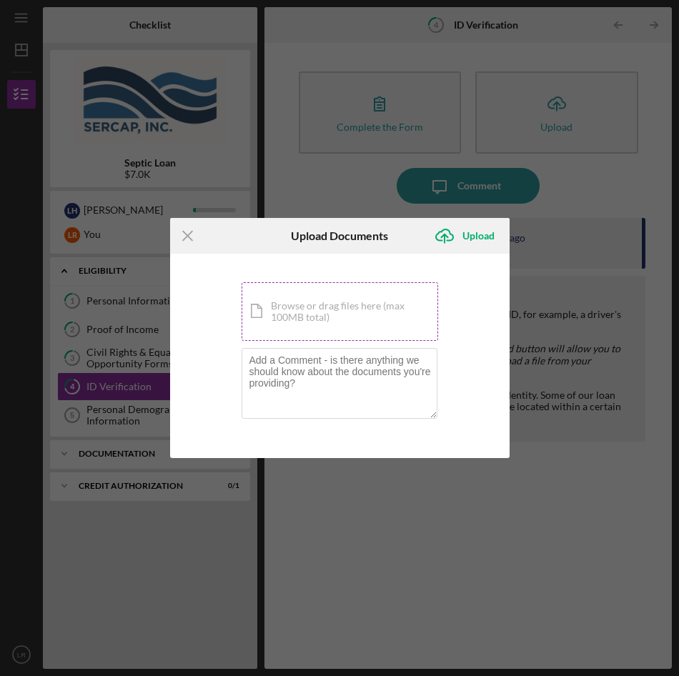
click at [337, 307] on div "Icon/Document Browse or drag files here (max 100MB total) Tap to choose files o…" at bounding box center [339, 311] width 196 height 59
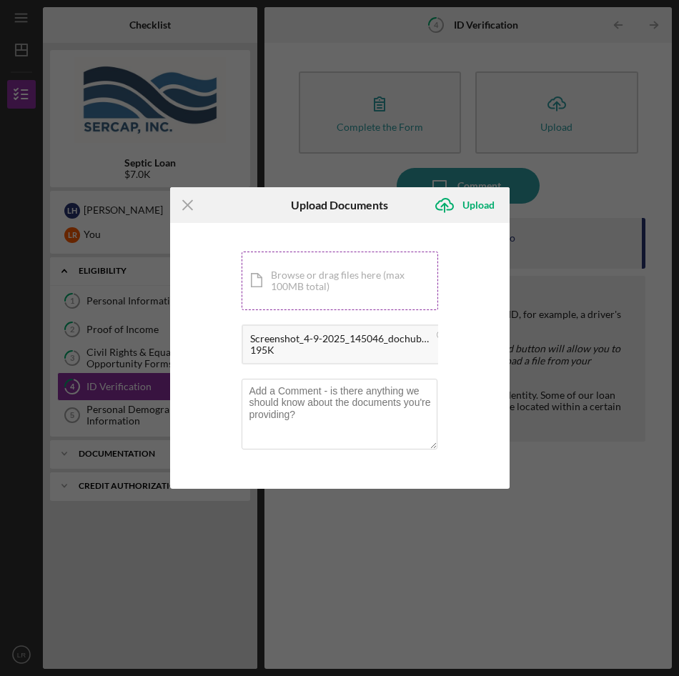
click at [331, 274] on div "Icon/Document Browse or drag files here (max 100MB total) Tap to choose files o…" at bounding box center [339, 280] width 196 height 59
drag, startPoint x: 328, startPoint y: 339, endPoint x: 251, endPoint y: 343, distance: 76.6
drag, startPoint x: 251, startPoint y: 343, endPoint x: 589, endPoint y: 589, distance: 417.2
click at [589, 589] on div "Icon/Menu Close Upload Documents Icon/Upload Upload You're uploading documents …" at bounding box center [339, 338] width 679 height 676
click at [321, 346] on div "195K" at bounding box center [339, 349] width 179 height 11
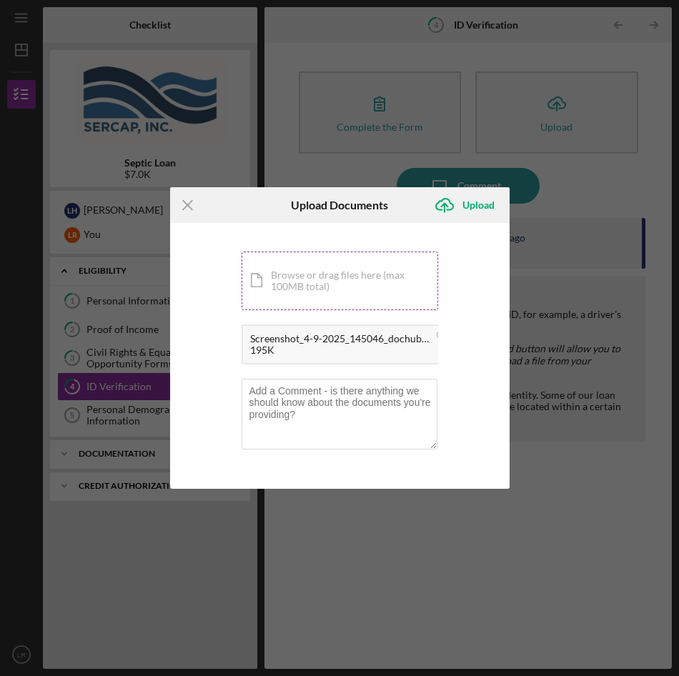
click at [301, 278] on div "Icon/Document Browse or drag files here (max 100MB total) Tap to choose files o…" at bounding box center [339, 280] width 196 height 59
click at [475, 204] on div "Upload" at bounding box center [478, 205] width 32 height 29
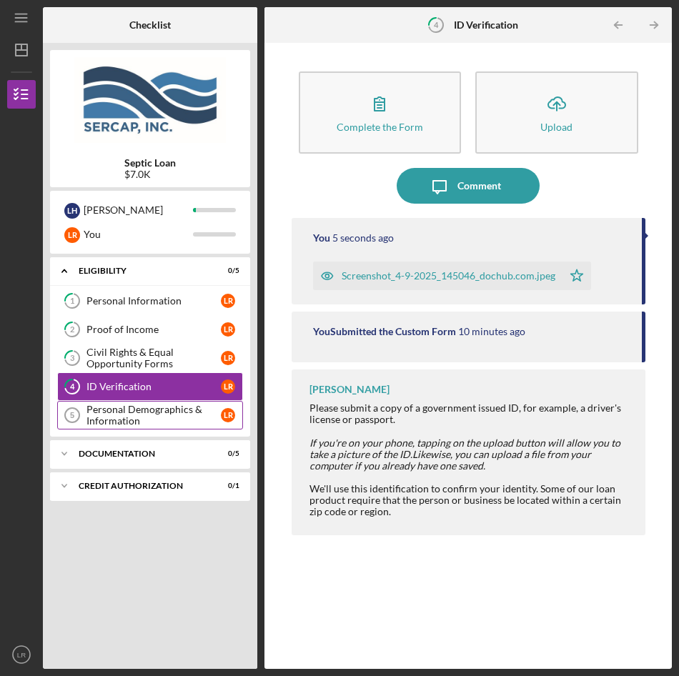
click at [107, 409] on div "Personal Demographics & Information" at bounding box center [153, 415] width 134 height 23
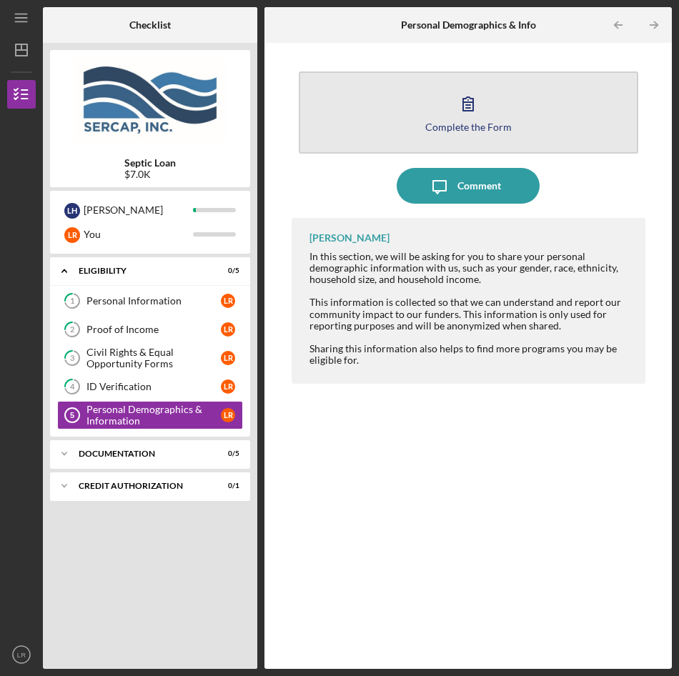
click at [443, 109] on button "Complete the Form Form" at bounding box center [468, 112] width 339 height 82
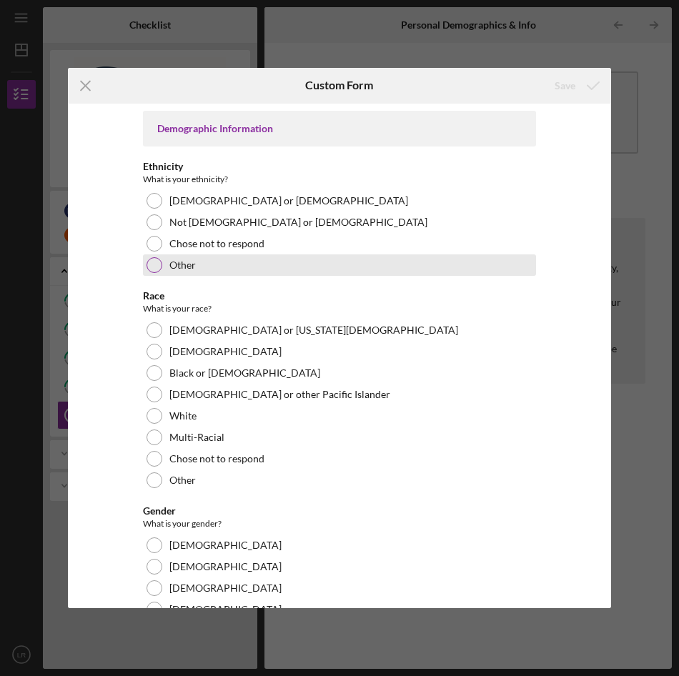
drag, startPoint x: 143, startPoint y: 262, endPoint x: 192, endPoint y: 266, distance: 49.4
click at [145, 262] on div "Other" at bounding box center [339, 264] width 393 height 21
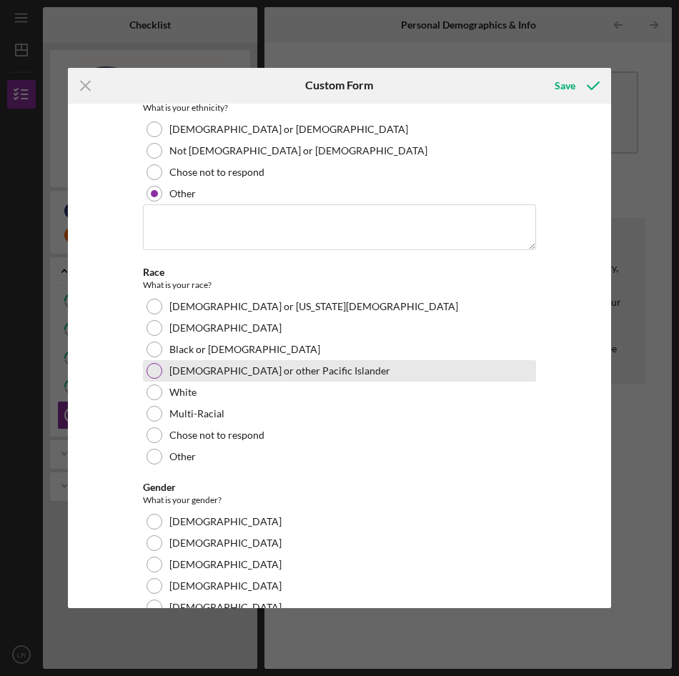
scroll to position [143, 0]
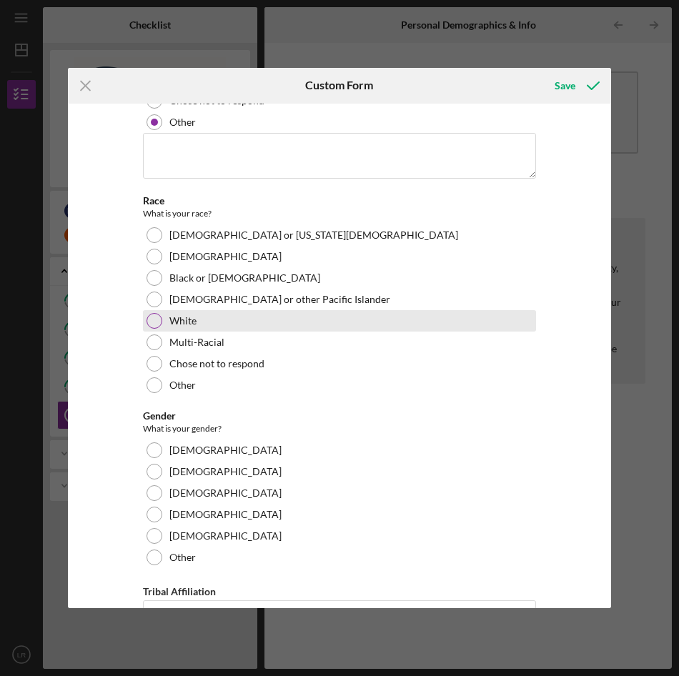
click at [152, 316] on div at bounding box center [154, 321] width 16 height 16
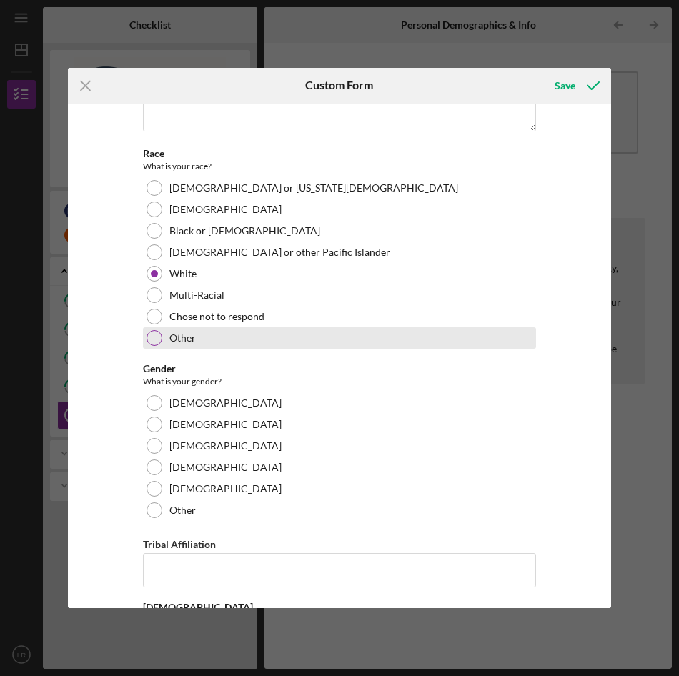
scroll to position [214, 0]
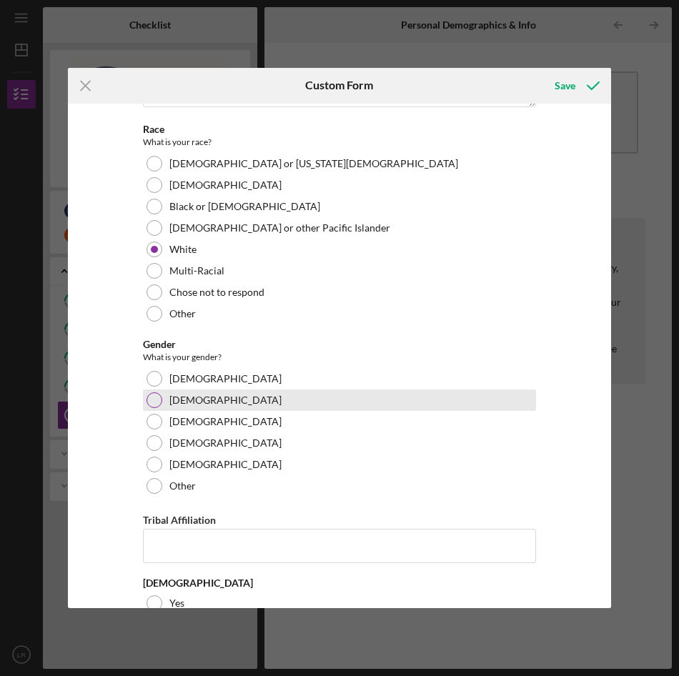
drag, startPoint x: 147, startPoint y: 394, endPoint x: 159, endPoint y: 395, distance: 12.2
click at [148, 395] on div at bounding box center [154, 400] width 16 height 16
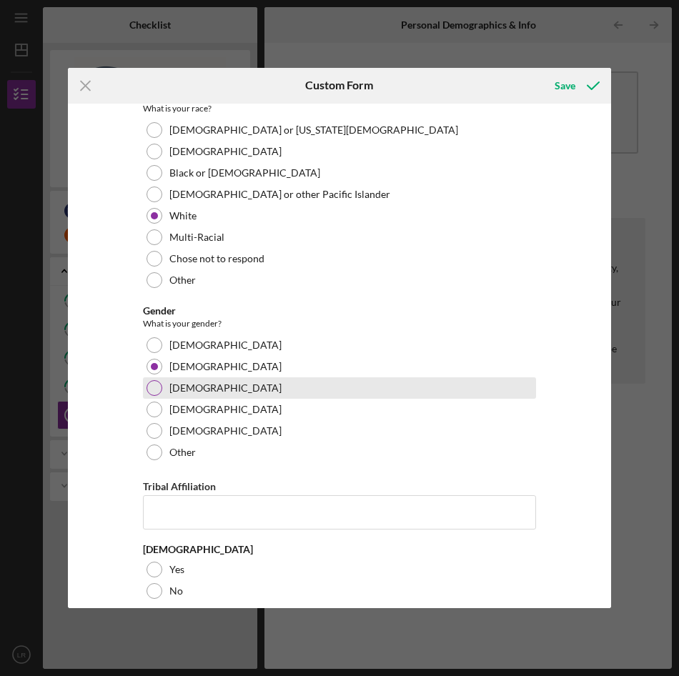
scroll to position [263, 0]
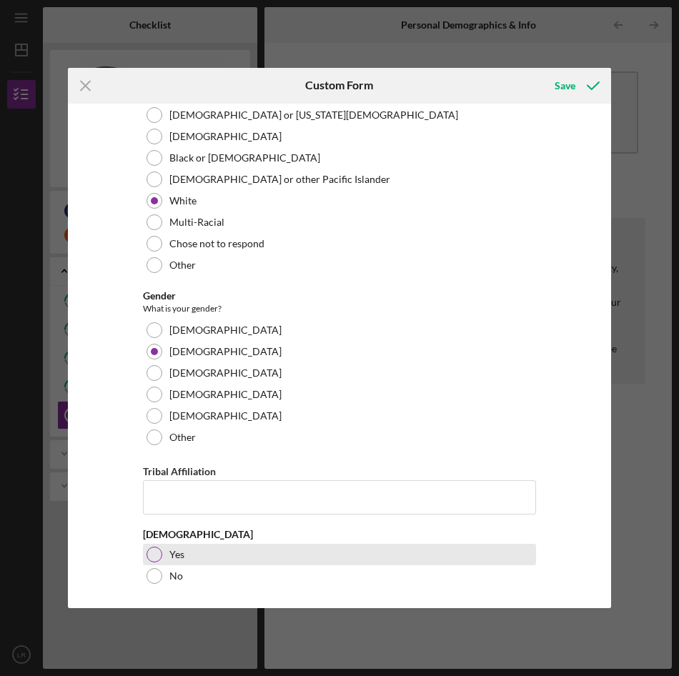
drag, startPoint x: 153, startPoint y: 556, endPoint x: 246, endPoint y: 547, distance: 94.0
click at [153, 554] on div at bounding box center [154, 554] width 16 height 16
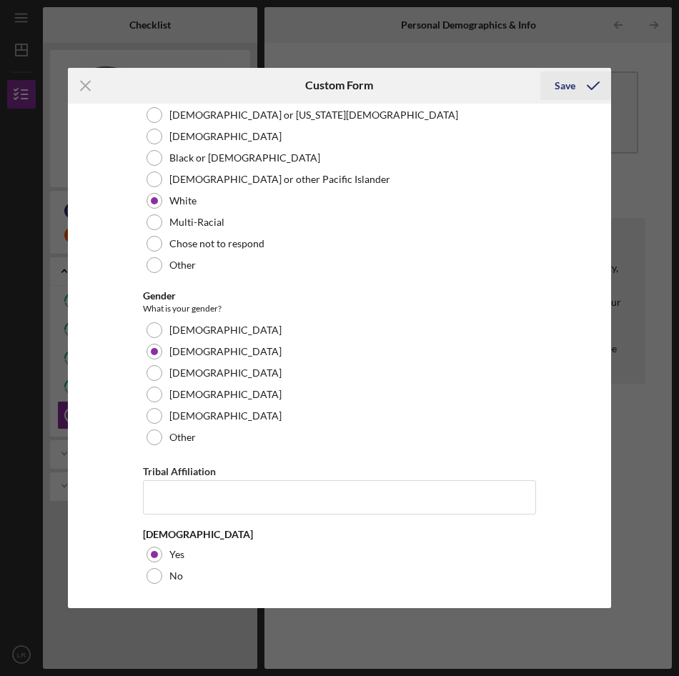
click at [567, 84] on div "Save" at bounding box center [564, 85] width 21 height 29
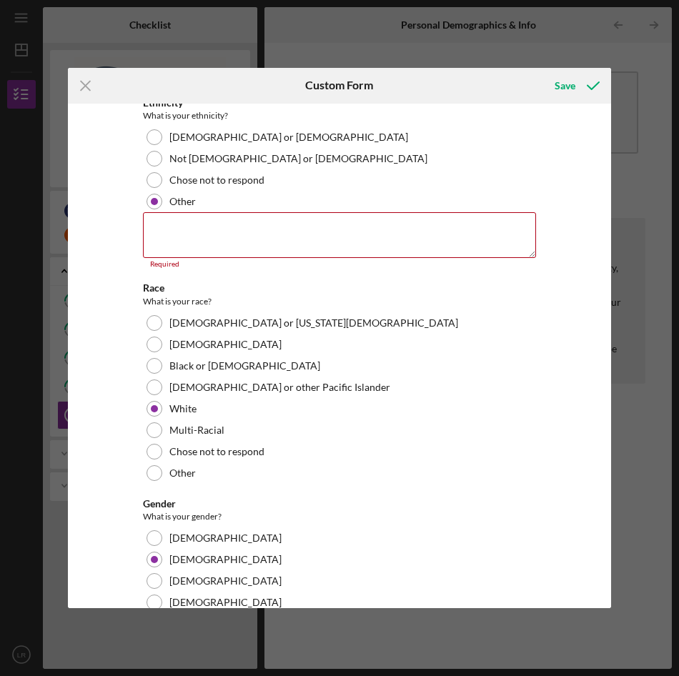
scroll to position [0, 0]
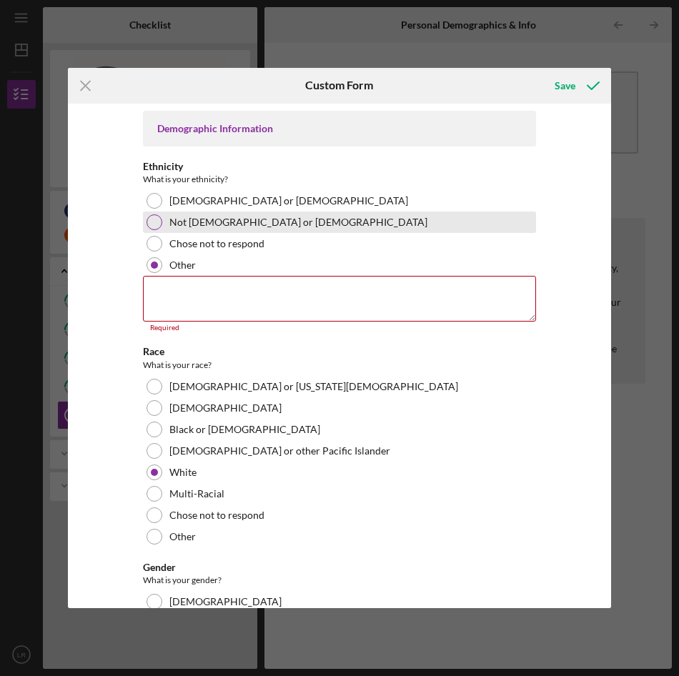
click at [149, 222] on div at bounding box center [154, 222] width 16 height 16
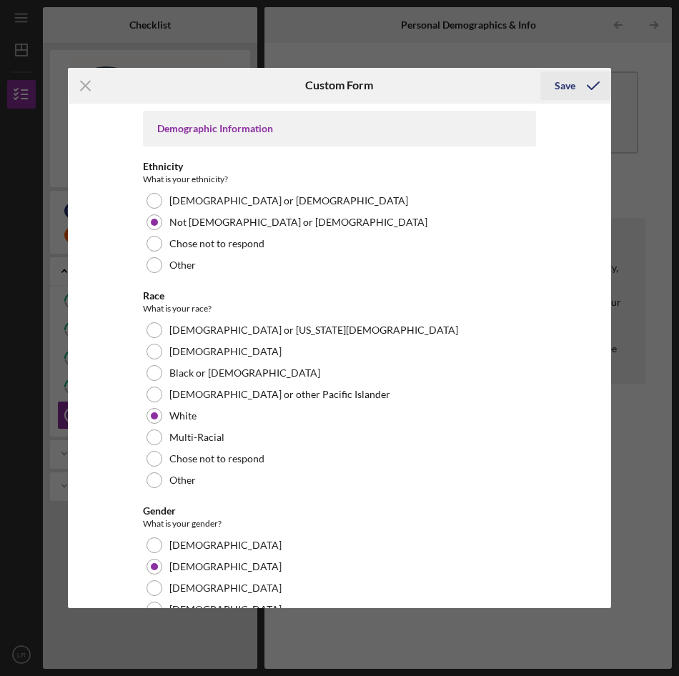
click at [564, 84] on div "Save" at bounding box center [564, 85] width 21 height 29
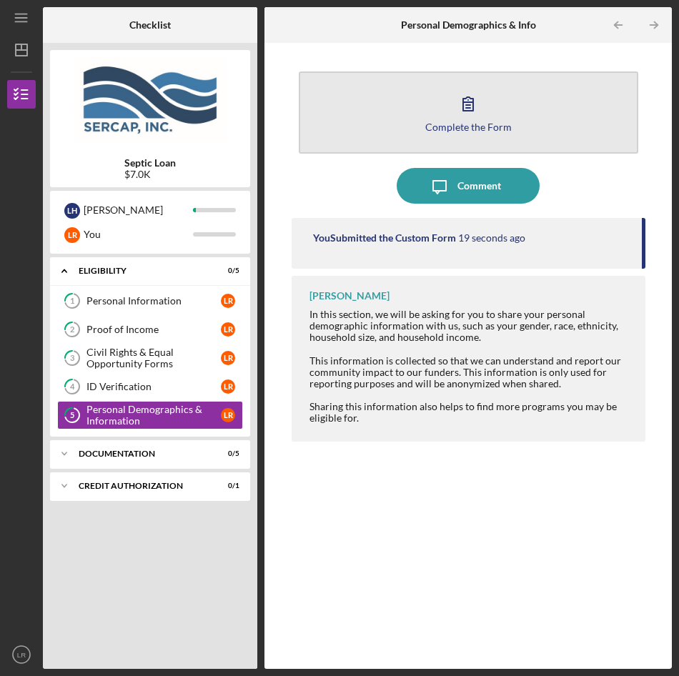
click at [462, 114] on icon "button" at bounding box center [468, 104] width 36 height 36
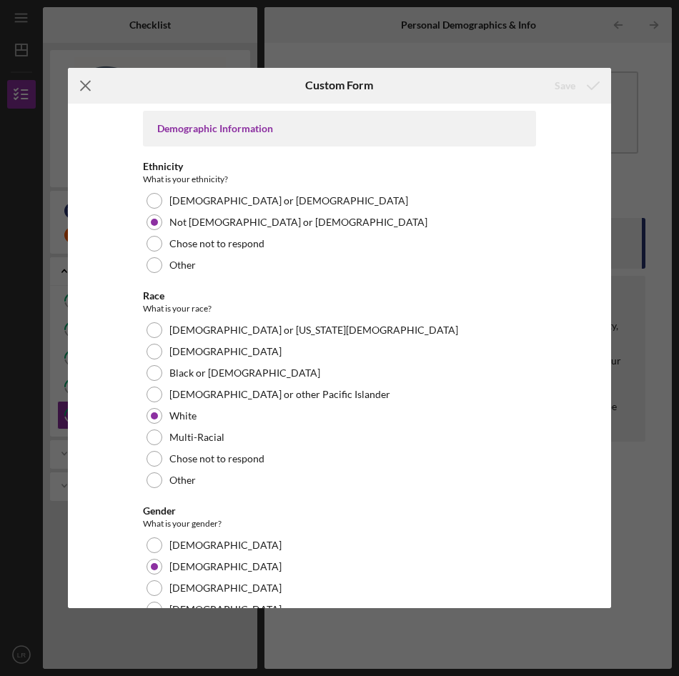
click at [84, 80] on icon "Icon/Menu Close" at bounding box center [86, 86] width 36 height 36
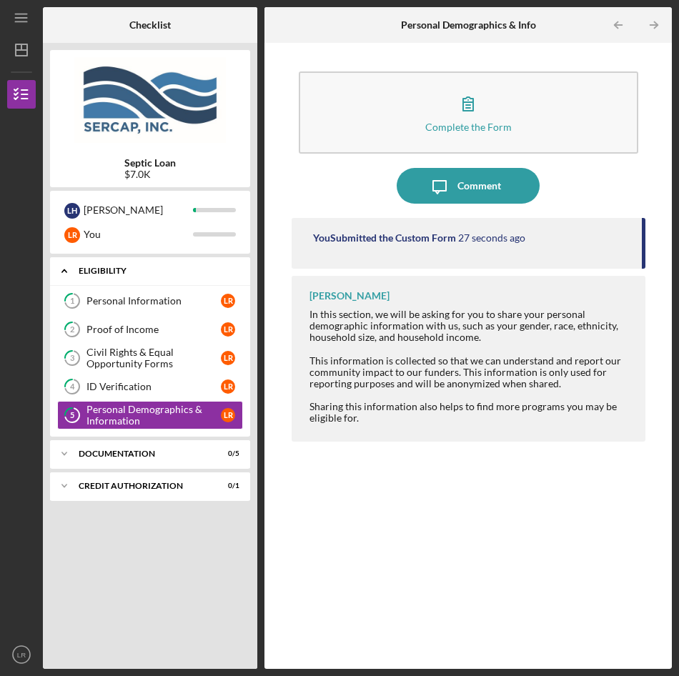
click at [118, 271] on div "Eligibility" at bounding box center [156, 270] width 154 height 9
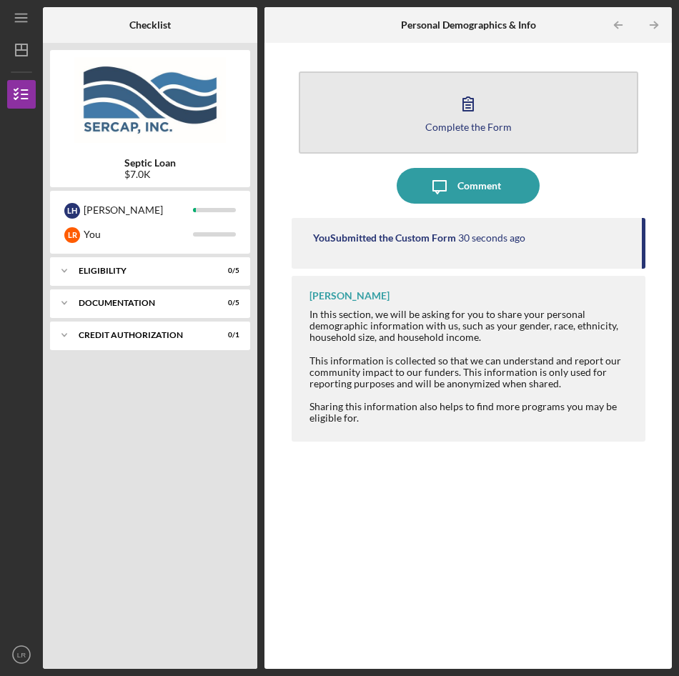
click at [474, 124] on div "Complete the Form" at bounding box center [468, 126] width 86 height 11
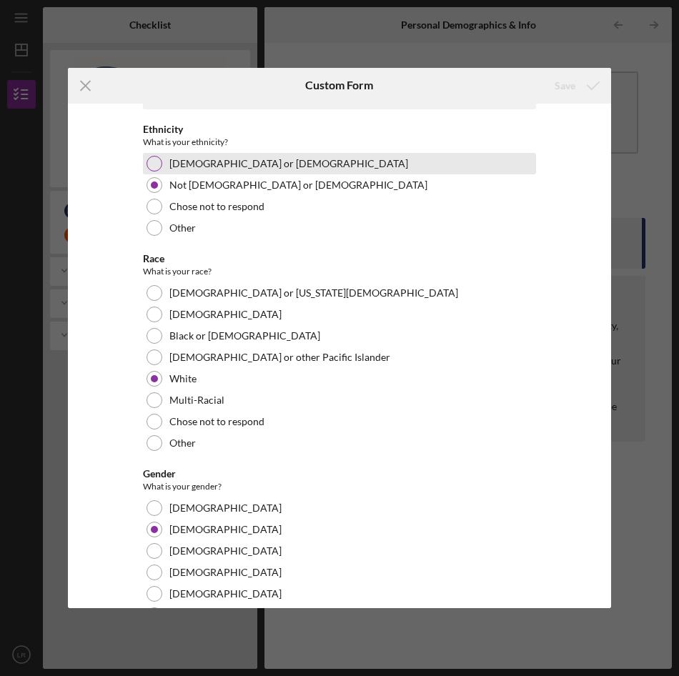
scroll to position [71, 0]
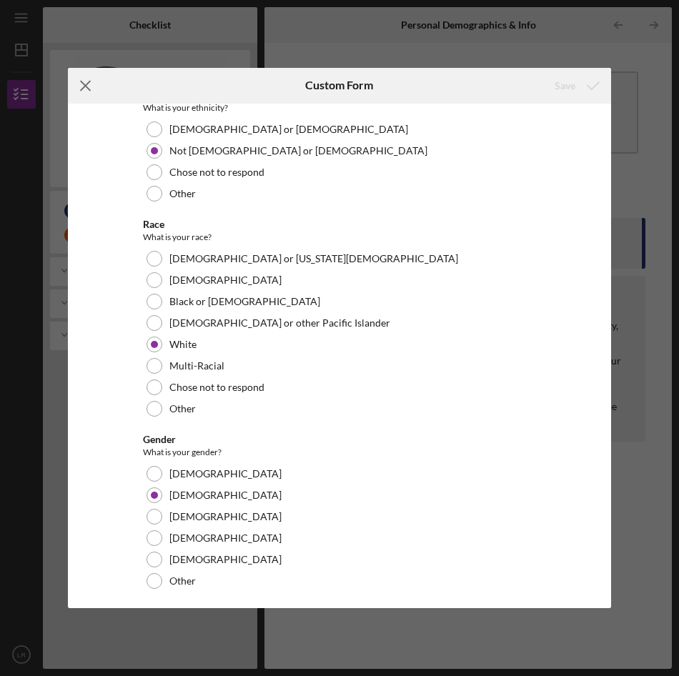
click at [88, 84] on line at bounding box center [85, 85] width 9 height 9
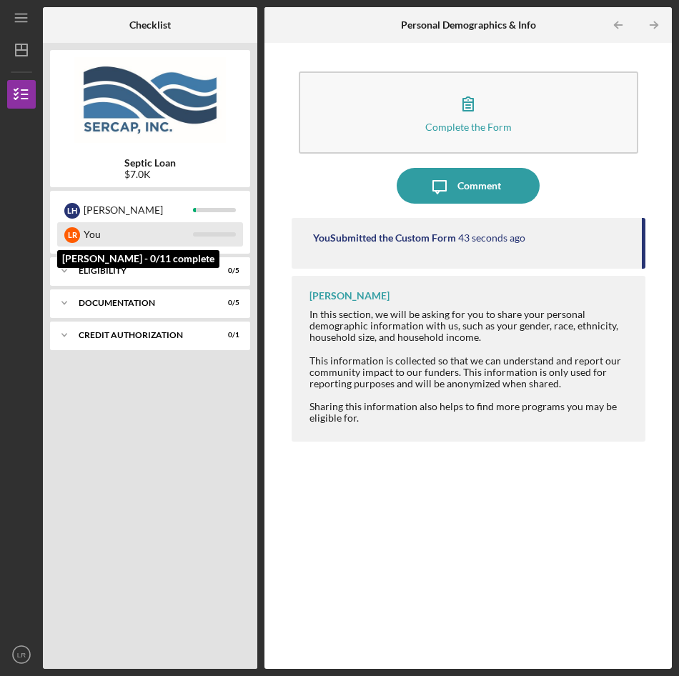
click at [70, 231] on div "L R" at bounding box center [72, 235] width 16 height 16
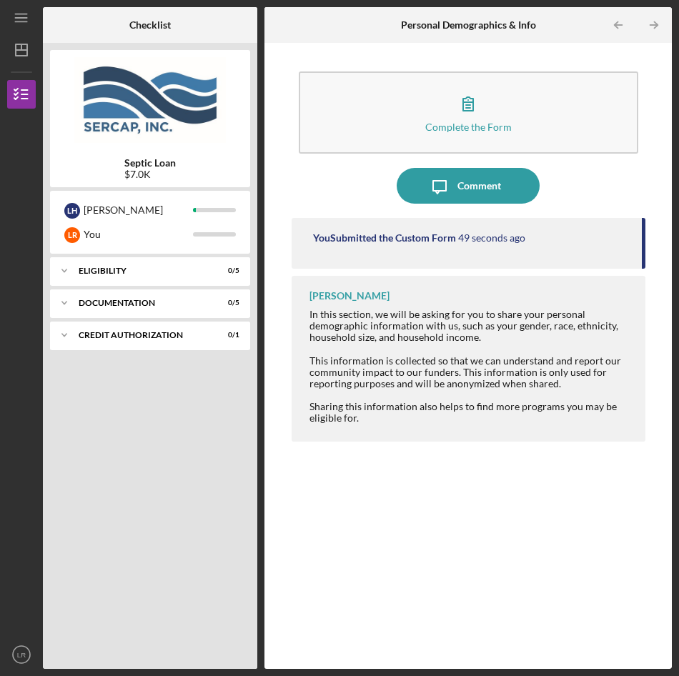
drag, startPoint x: 70, startPoint y: 231, endPoint x: 46, endPoint y: 405, distance: 175.2
click at [46, 405] on div "Septic Loan $7.0K L H [PERSON_NAME] [PERSON_NAME] You Icon/Expander Eligibility…" at bounding box center [150, 356] width 214 height 626
click at [109, 306] on div "Documentation" at bounding box center [156, 303] width 154 height 9
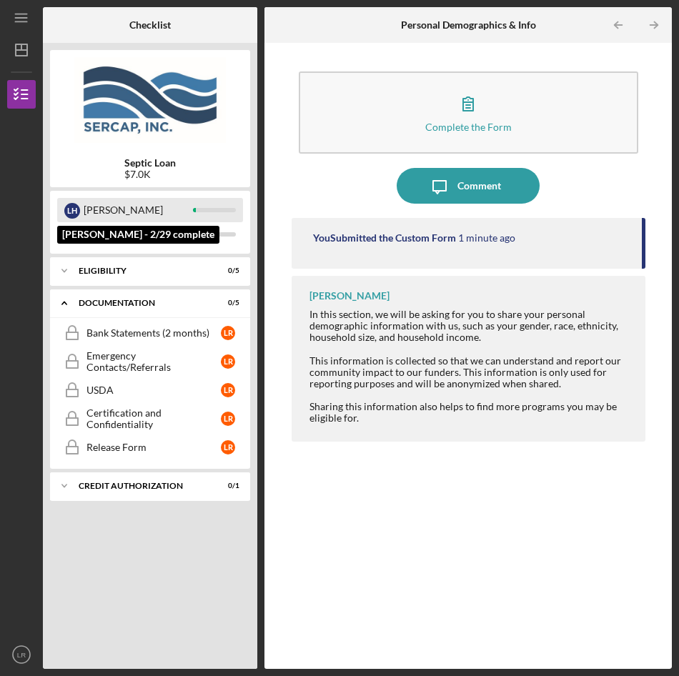
click at [79, 209] on div "L H" at bounding box center [72, 211] width 16 height 16
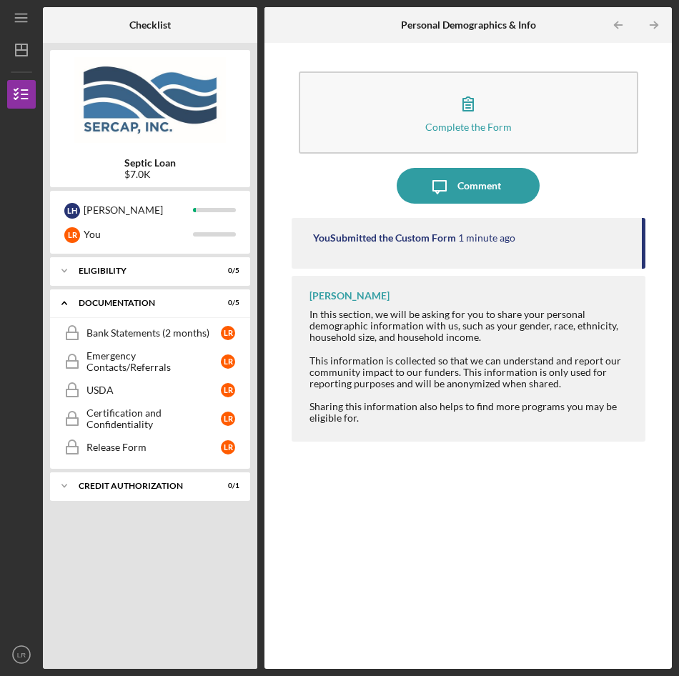
click at [358, 499] on div "You Submitted the Custom Form 1 minute ago [PERSON_NAME] In this section, we wi…" at bounding box center [468, 432] width 354 height 429
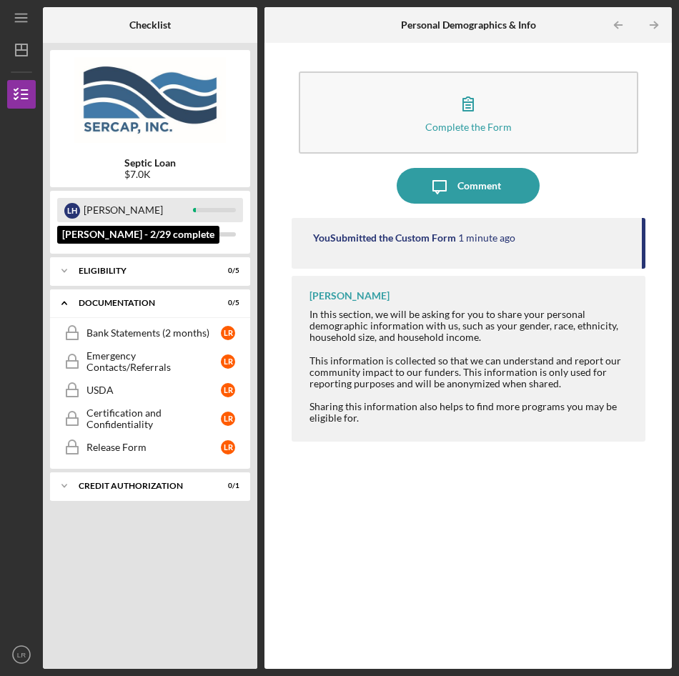
click at [74, 209] on div "L H" at bounding box center [72, 211] width 16 height 16
